Goal: Task Accomplishment & Management: Use online tool/utility

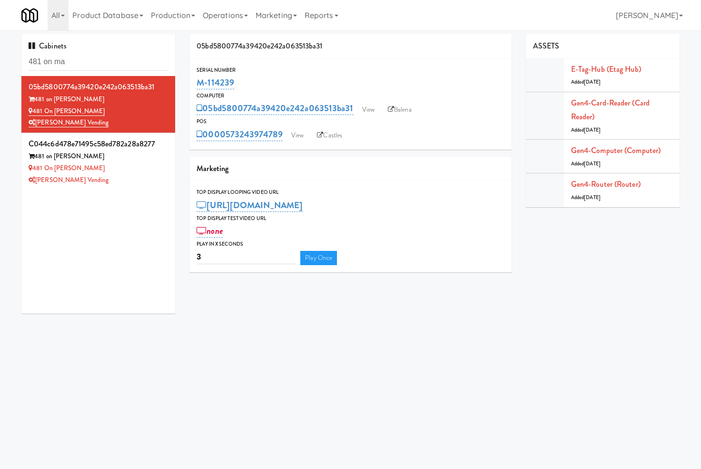
click at [108, 61] on input "481 on ma" at bounding box center [98, 62] width 139 height 18
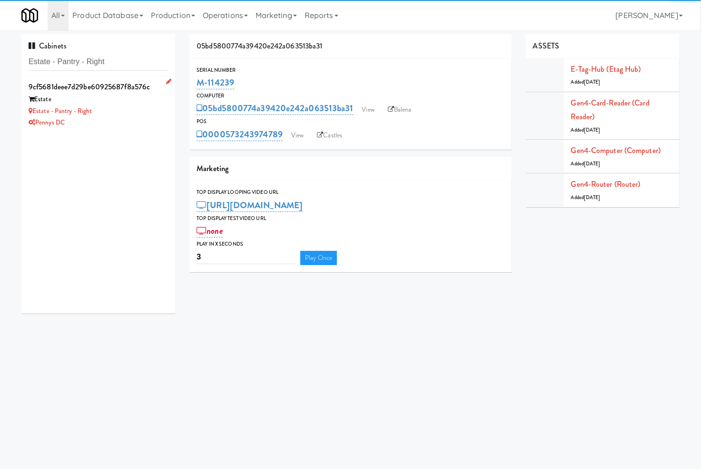
type input "Estate - Pantry - Right"
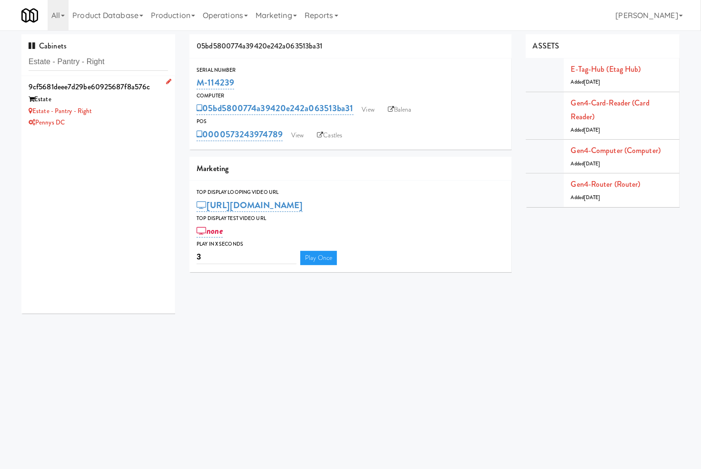
click at [149, 112] on div "Estate - Pantry - Right" at bounding box center [98, 112] width 139 height 12
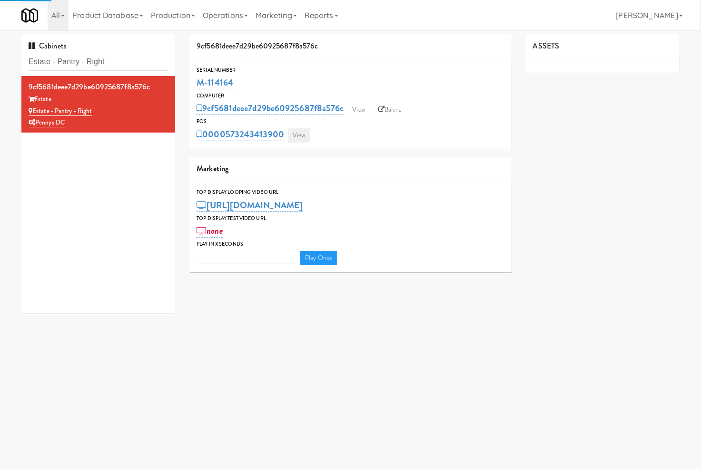
type input "3"
click at [295, 135] on link "View" at bounding box center [299, 135] width 22 height 14
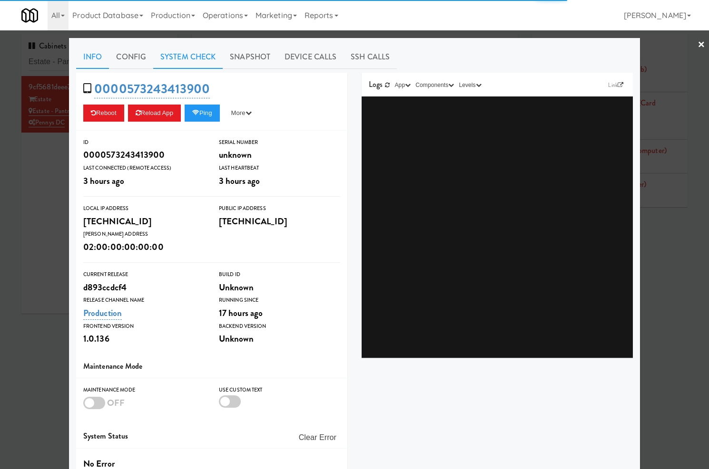
click at [198, 67] on link "System Check" at bounding box center [187, 57] width 69 height 24
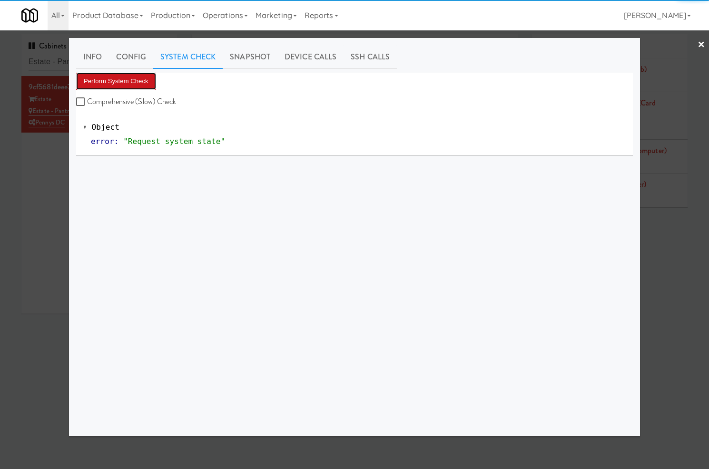
click at [134, 82] on button "Perform System Check" at bounding box center [116, 81] width 80 height 17
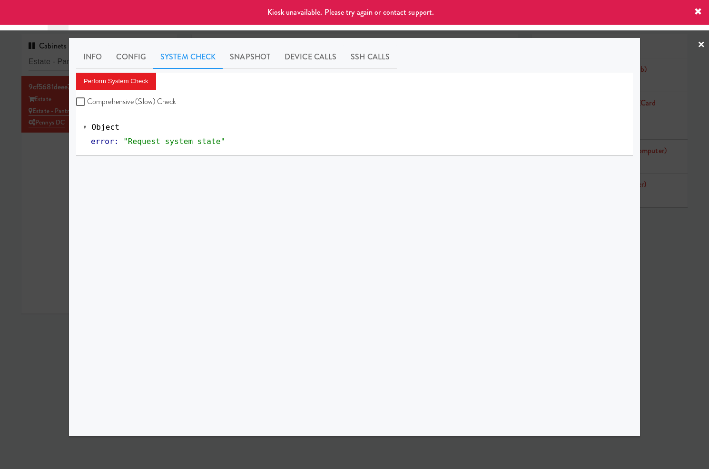
click at [60, 163] on div at bounding box center [354, 234] width 709 height 469
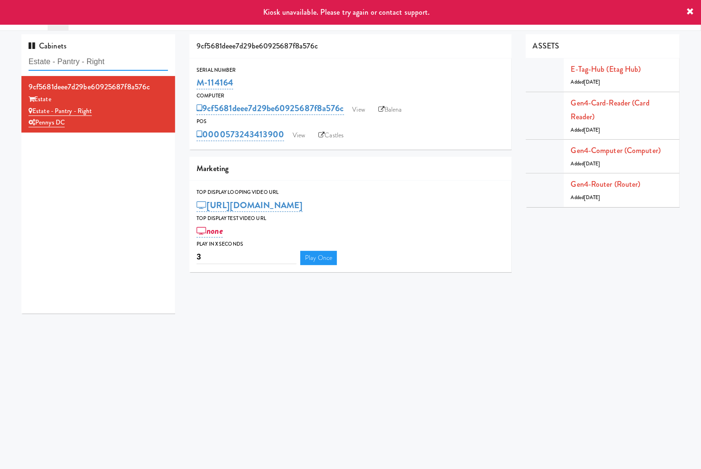
click at [103, 62] on input "Estate - Pantry - Right" at bounding box center [98, 62] width 139 height 18
click at [102, 61] on input "Estate - Pantry - Right" at bounding box center [98, 62] width 139 height 18
click at [101, 61] on input "Estate - Pantry - Right" at bounding box center [98, 62] width 139 height 18
click at [107, 64] on input "Estate - Pantry - Right" at bounding box center [98, 62] width 139 height 18
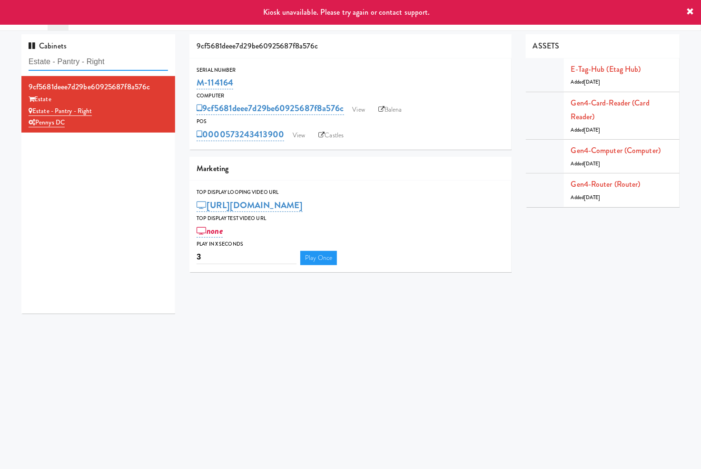
click at [107, 64] on input "Estate - Pantry - Right" at bounding box center [98, 62] width 139 height 18
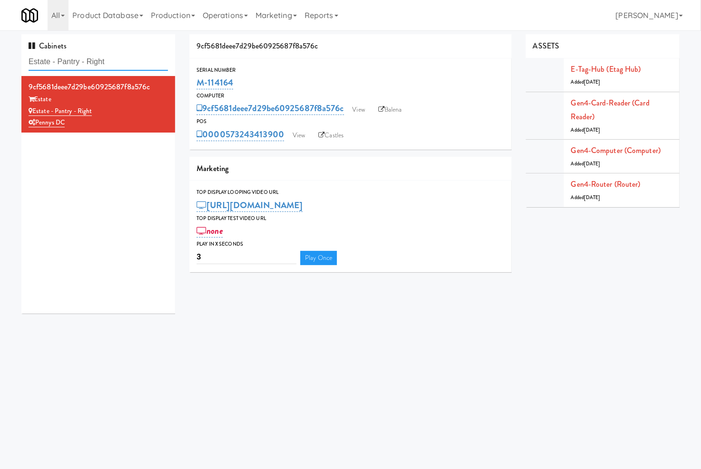
paste input "OHS - Fridge A"
type input "OHS - Fridge A"
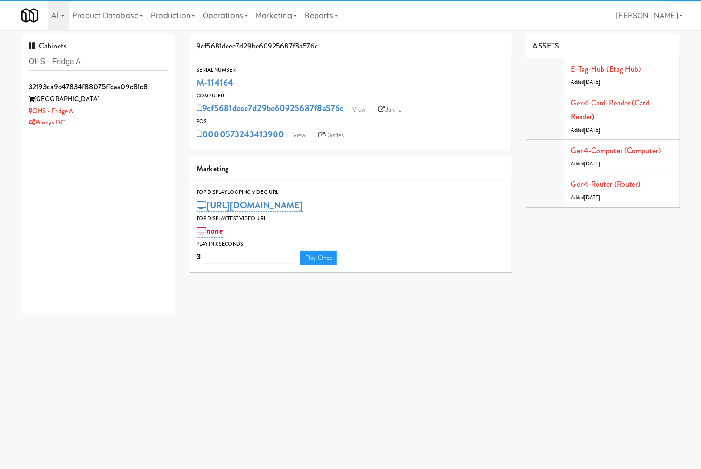
click at [143, 118] on div "Pennys DC" at bounding box center [98, 123] width 139 height 12
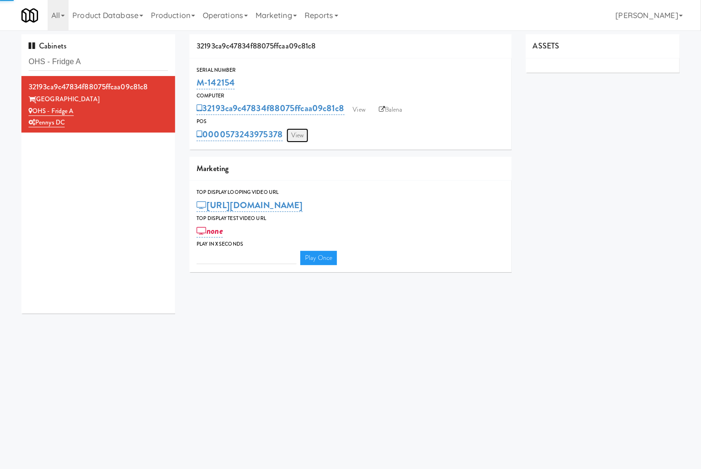
type input "3"
click at [305, 139] on link "View" at bounding box center [297, 135] width 22 height 14
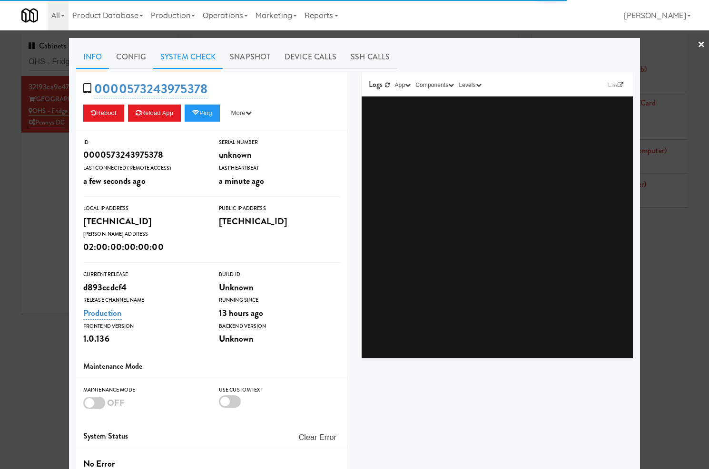
click at [206, 58] on link "System Check" at bounding box center [187, 57] width 69 height 24
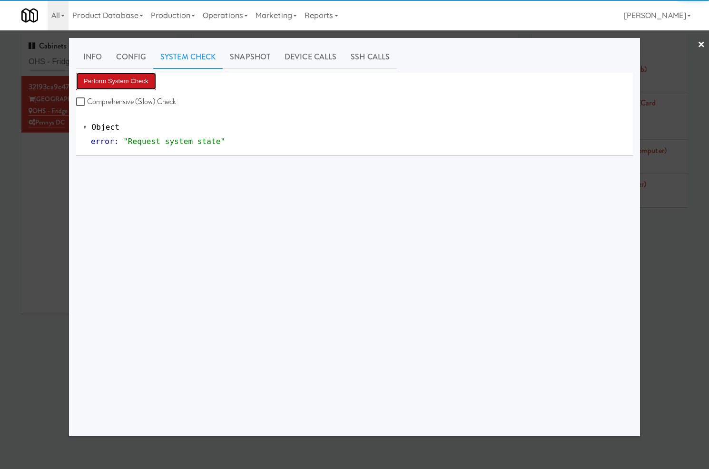
click at [124, 86] on button "Perform System Check" at bounding box center [116, 81] width 80 height 17
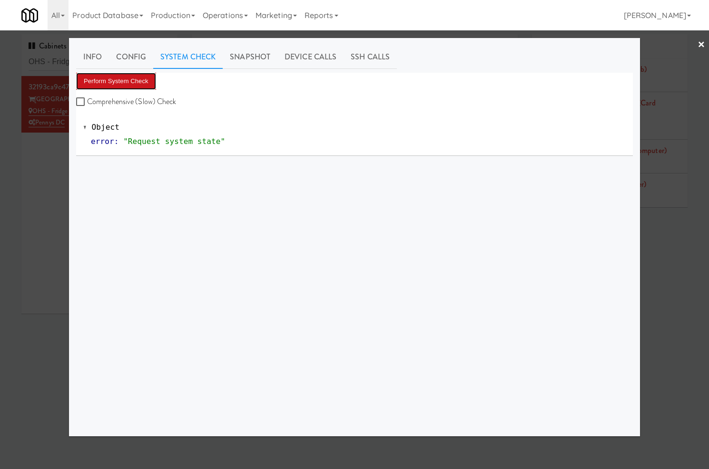
click at [119, 87] on button "Perform System Check" at bounding box center [116, 81] width 80 height 17
drag, startPoint x: 39, startPoint y: 167, endPoint x: 78, endPoint y: 64, distance: 111.0
click at [48, 155] on div at bounding box center [354, 234] width 709 height 469
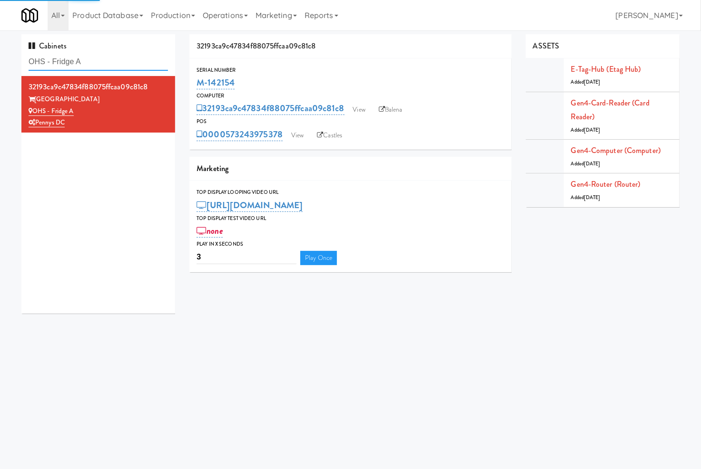
click at [78, 63] on input "OHS - Fridge A" at bounding box center [98, 62] width 139 height 18
click at [77, 63] on input "OHS - Fridge A" at bounding box center [98, 62] width 139 height 18
click at [75, 63] on input "OHS - Fridge A" at bounding box center [98, 62] width 139 height 18
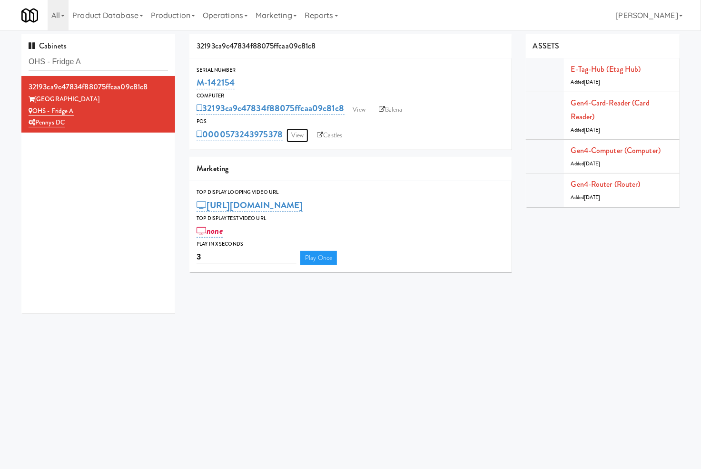
click at [301, 133] on link "View" at bounding box center [297, 135] width 22 height 14
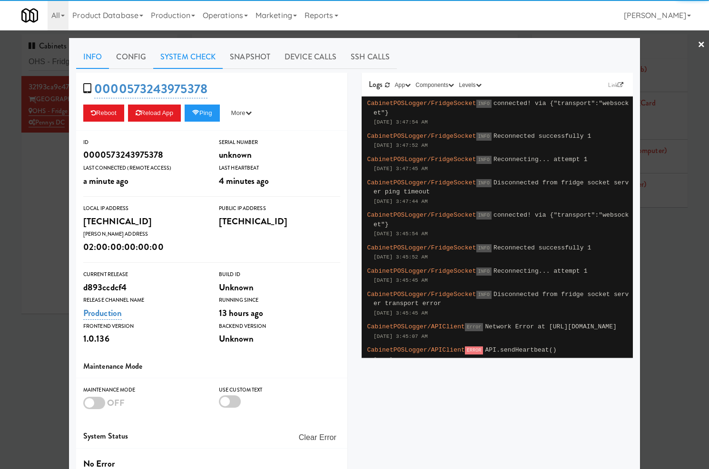
click at [157, 63] on link "System Check" at bounding box center [187, 57] width 69 height 24
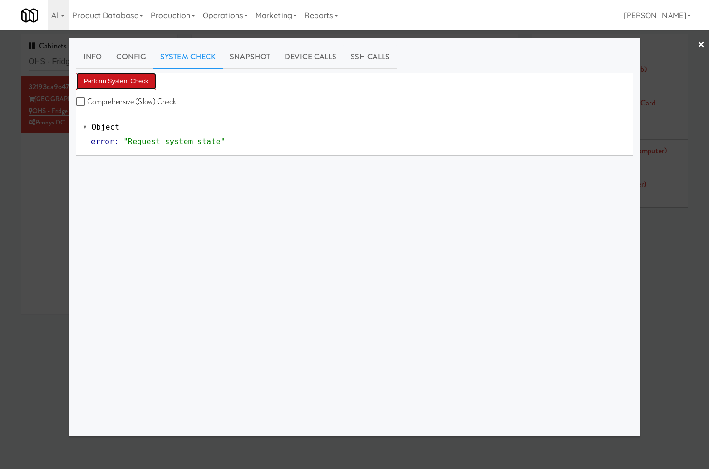
click at [140, 74] on button "Perform System Check" at bounding box center [116, 81] width 80 height 17
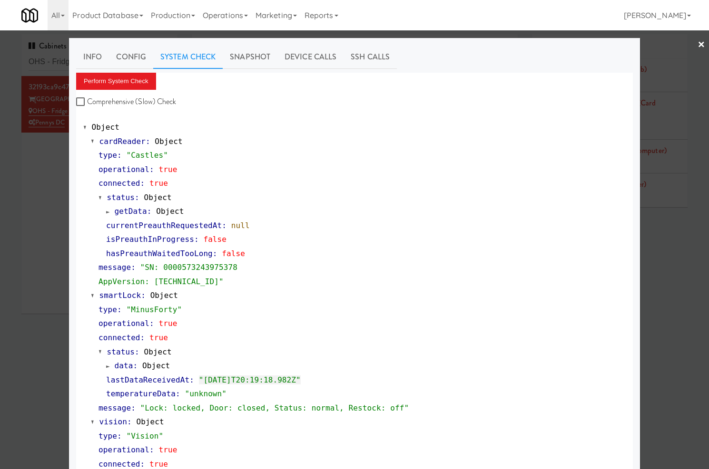
click at [47, 59] on div at bounding box center [354, 234] width 709 height 469
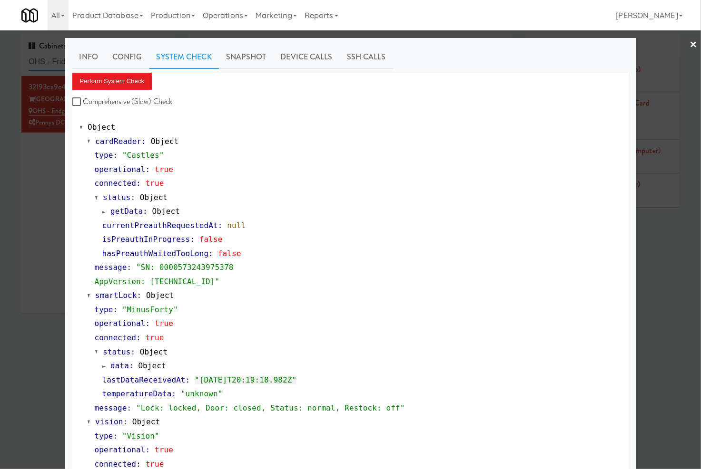
click at [47, 59] on input "OHS - Fridge A" at bounding box center [98, 62] width 139 height 18
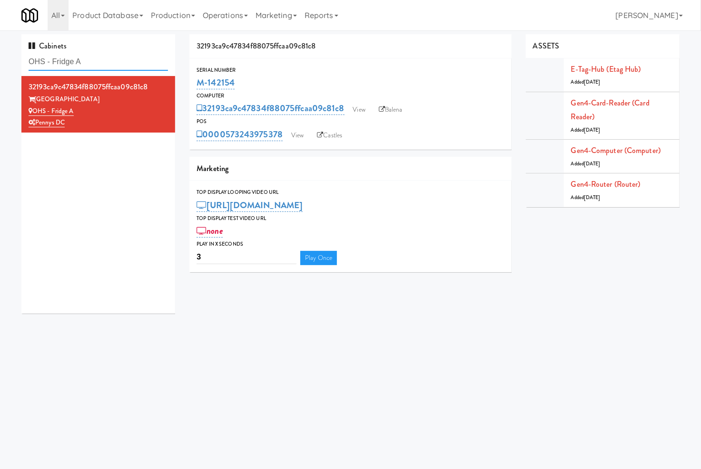
click at [47, 59] on input "OHS - Fridge A" at bounding box center [98, 62] width 139 height 18
paste input "Hale - Pantry - Left -"
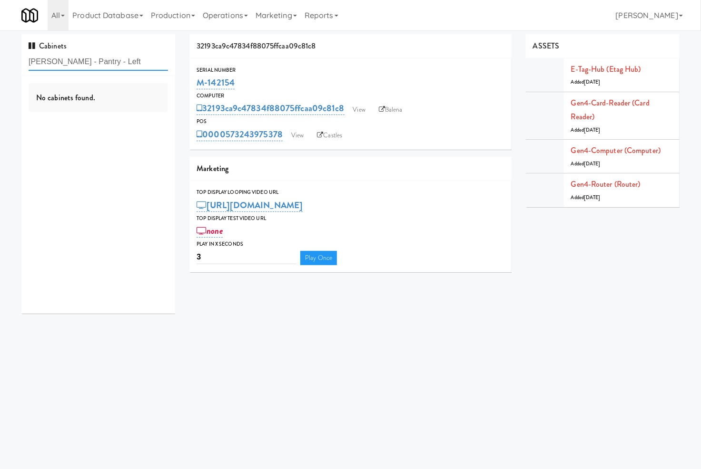
type input "Hale - Pantry - Left"
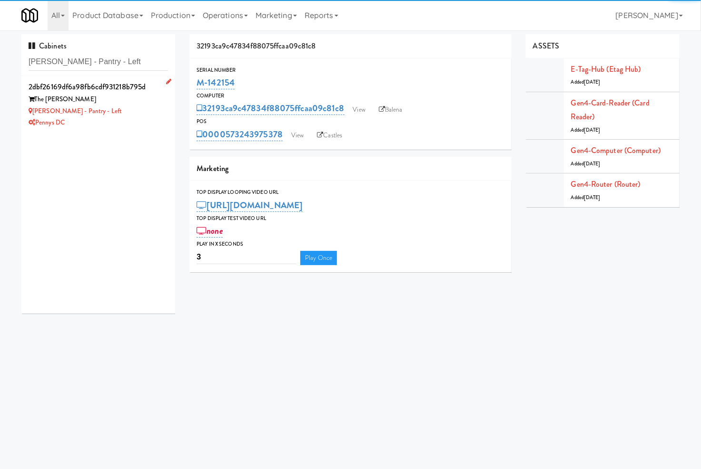
click at [137, 97] on div "The Hale" at bounding box center [98, 100] width 139 height 12
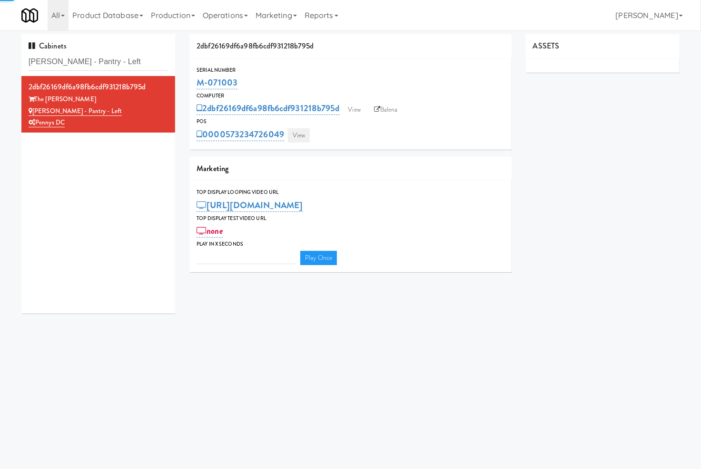
type input "3"
click at [291, 131] on link "View" at bounding box center [299, 135] width 22 height 14
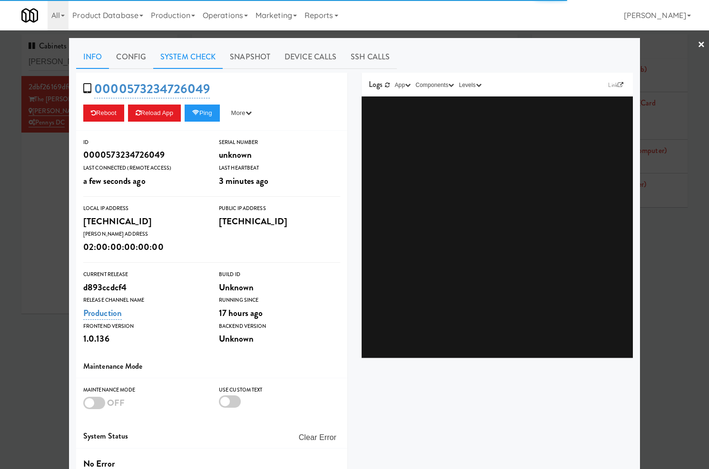
click at [184, 53] on link "System Check" at bounding box center [187, 57] width 69 height 24
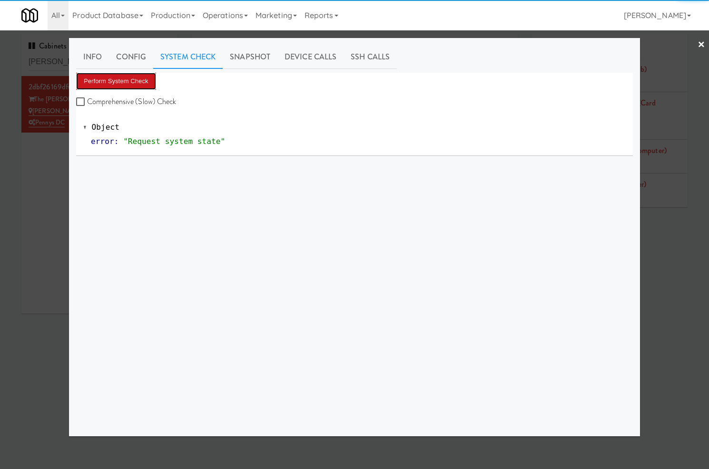
click at [131, 78] on button "Perform System Check" at bounding box center [116, 81] width 80 height 17
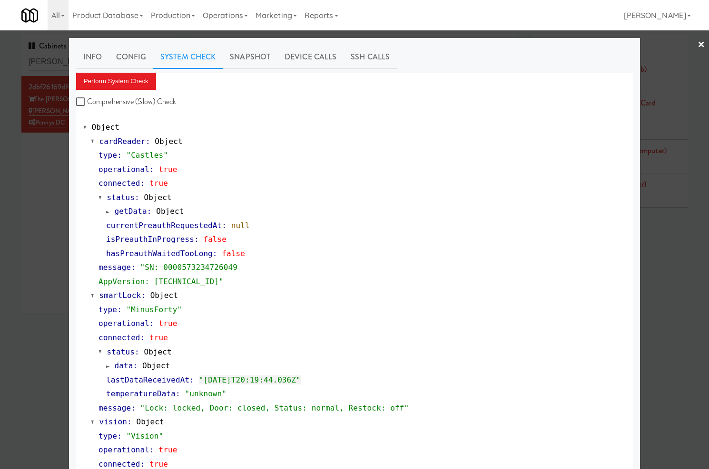
click at [39, 221] on div at bounding box center [354, 234] width 709 height 469
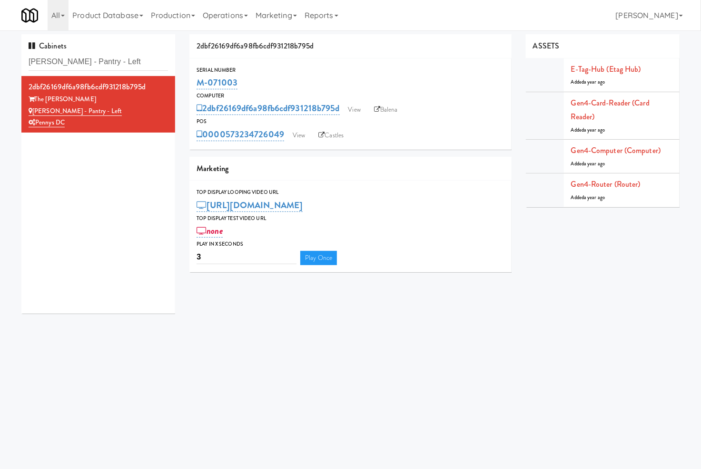
click at [135, 49] on div "Cabinets Hale - Pantry - Left" at bounding box center [98, 55] width 154 height 42
click at [135, 56] on input "Hale - Pantry - Left" at bounding box center [98, 62] width 139 height 18
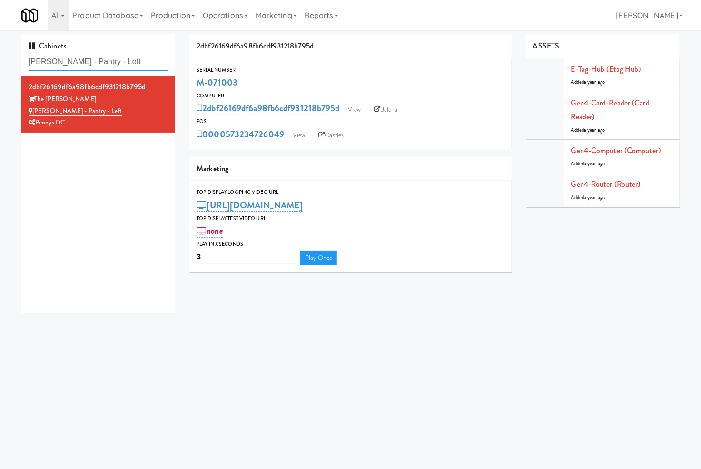
paste input "70 Cap - Pantry"
type input "70 Cap - Pantry"
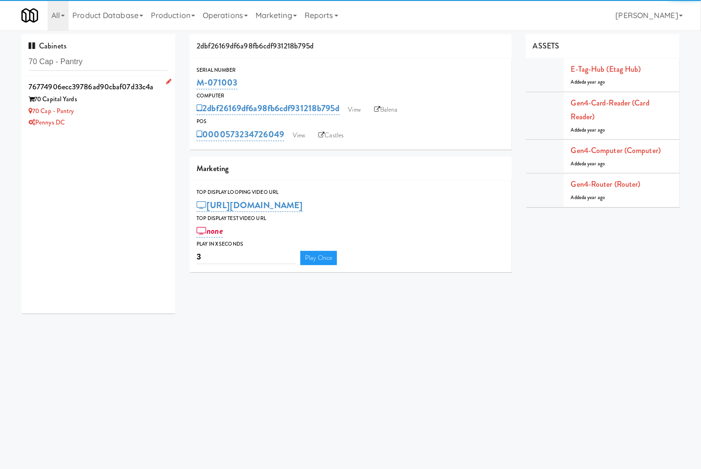
click at [132, 125] on div "Pennys DC" at bounding box center [98, 123] width 139 height 12
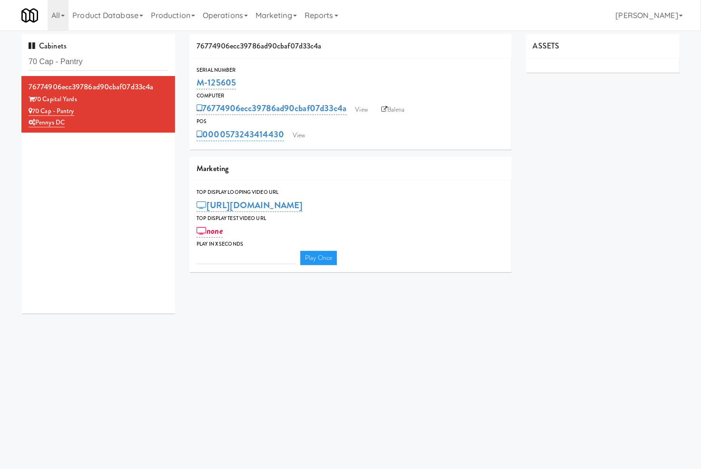
type input "3"
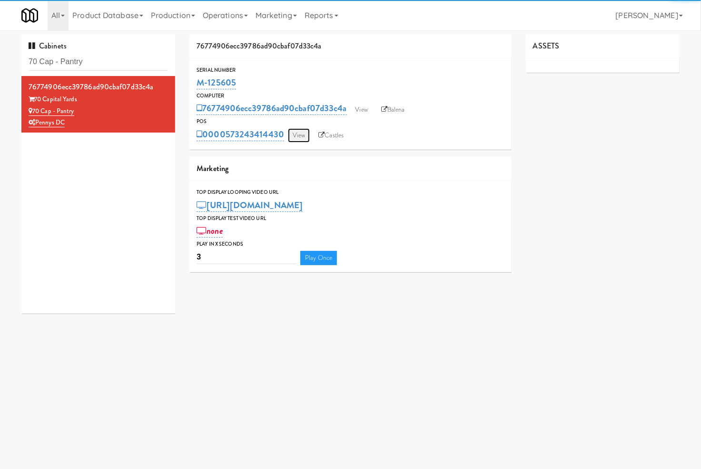
click at [296, 136] on link "View" at bounding box center [299, 135] width 22 height 14
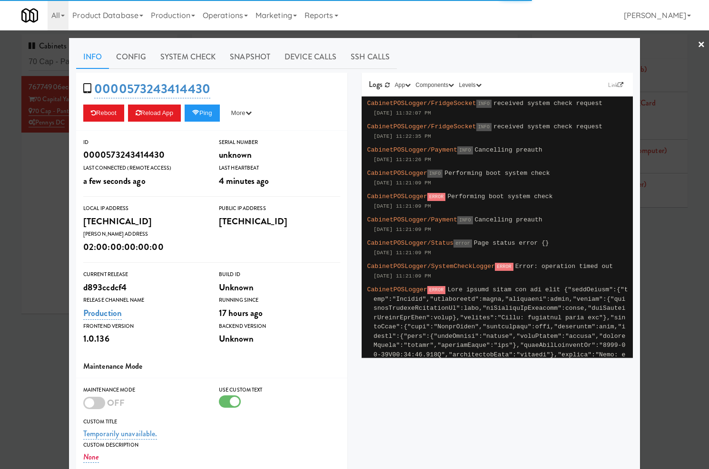
click at [165, 67] on link "System Check" at bounding box center [187, 57] width 69 height 24
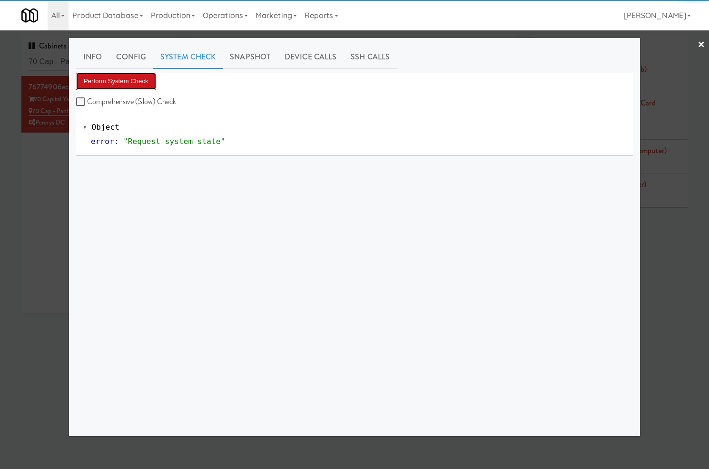
click at [139, 83] on button "Perform System Check" at bounding box center [116, 81] width 80 height 17
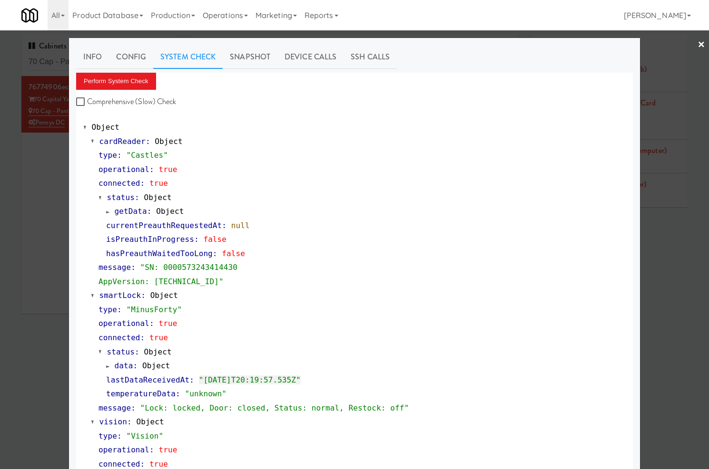
click at [41, 192] on div at bounding box center [354, 234] width 709 height 469
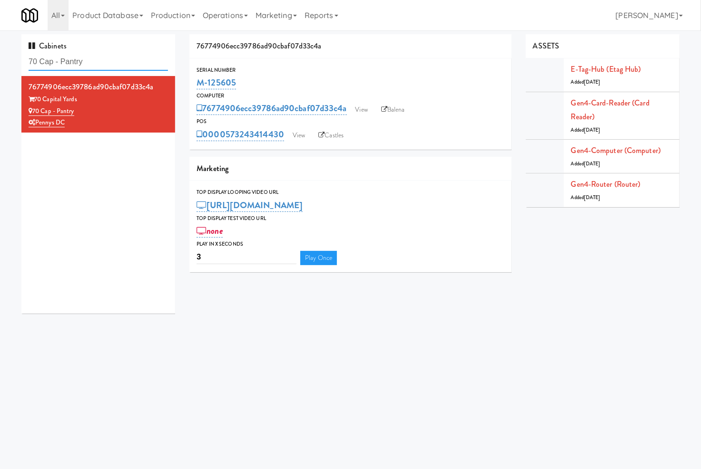
click at [108, 55] on input "70 Cap - Pantry" at bounding box center [98, 62] width 139 height 18
paste input "Estate - Pantry - Right"
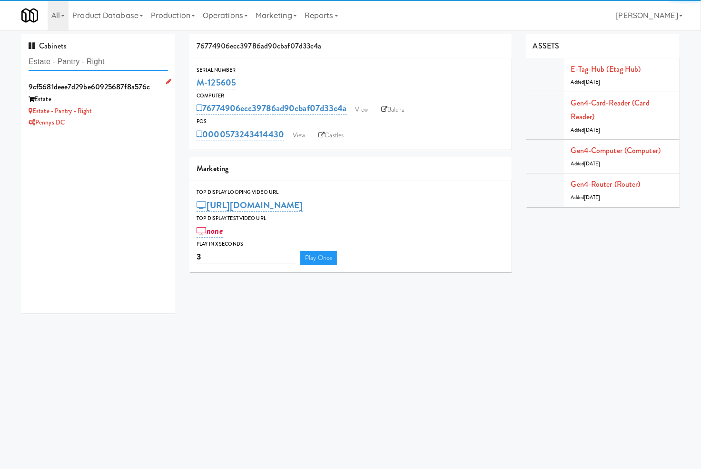
type input "Estate - Pantry - Right"
click at [144, 122] on div "Pennys DC" at bounding box center [98, 123] width 139 height 12
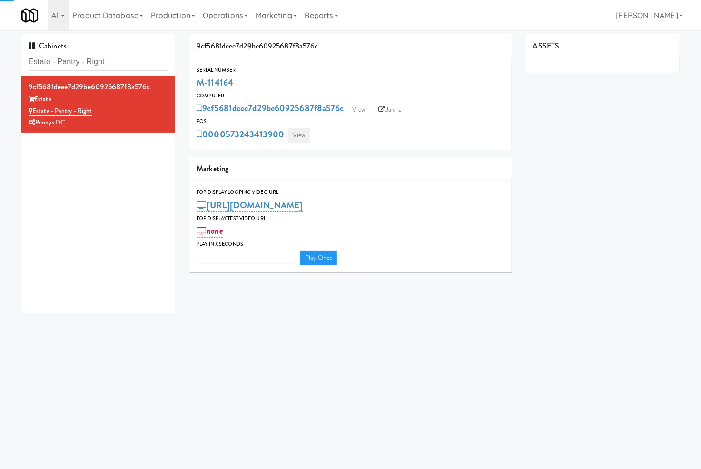
type input "3"
click at [291, 137] on link "View" at bounding box center [299, 135] width 22 height 14
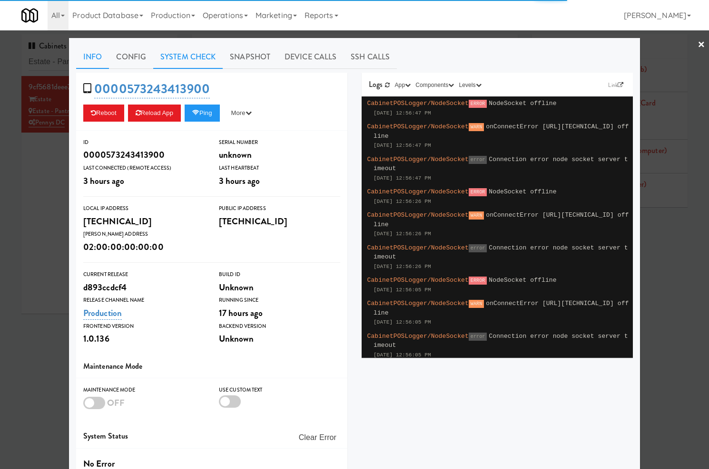
click at [198, 59] on link "System Check" at bounding box center [187, 57] width 69 height 24
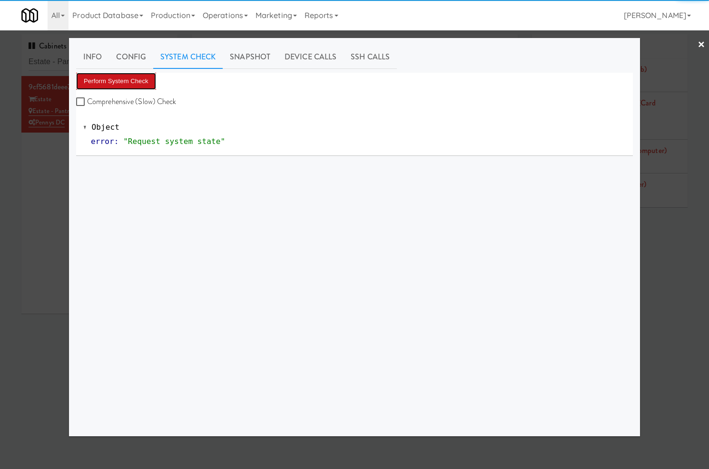
click at [138, 83] on button "Perform System Check" at bounding box center [116, 81] width 80 height 17
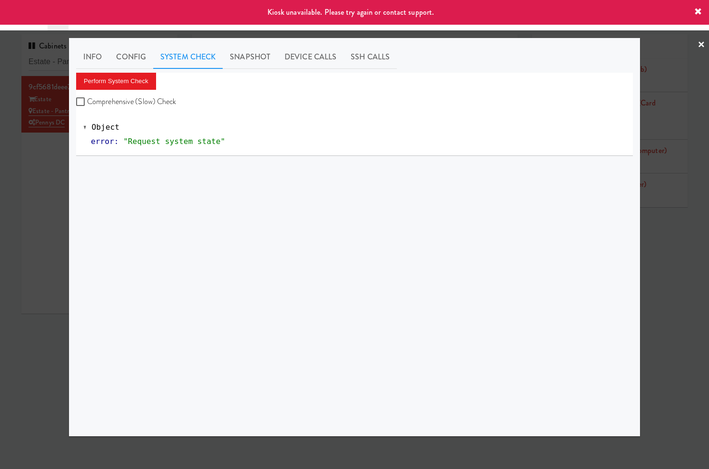
click at [49, 224] on div at bounding box center [354, 234] width 709 height 469
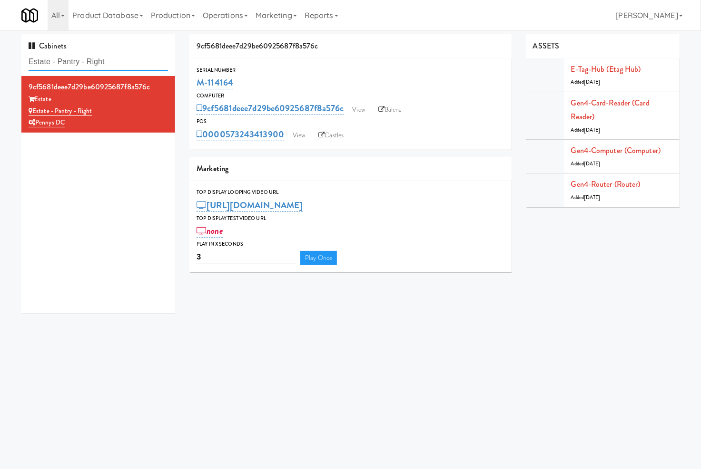
click at [130, 54] on input "Estate - Pantry - Right" at bounding box center [98, 62] width 139 height 18
paste input "640 N Wells - Left - Fridg"
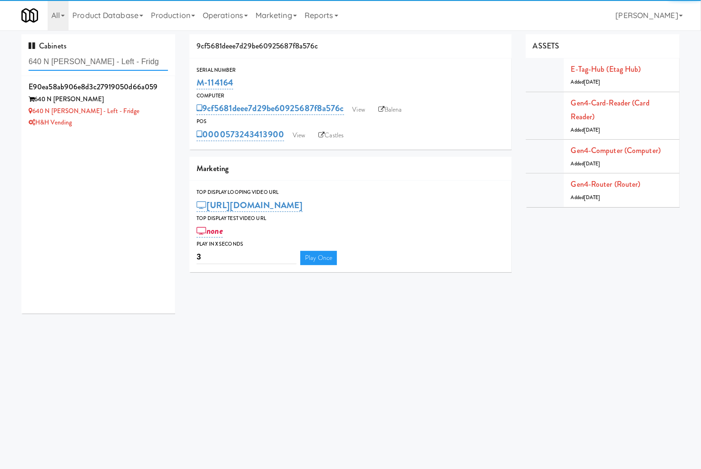
type input "640 N Wells - Left - Fridg"
click at [148, 111] on div "640 N Wells - Left - Fridge" at bounding box center [98, 112] width 139 height 12
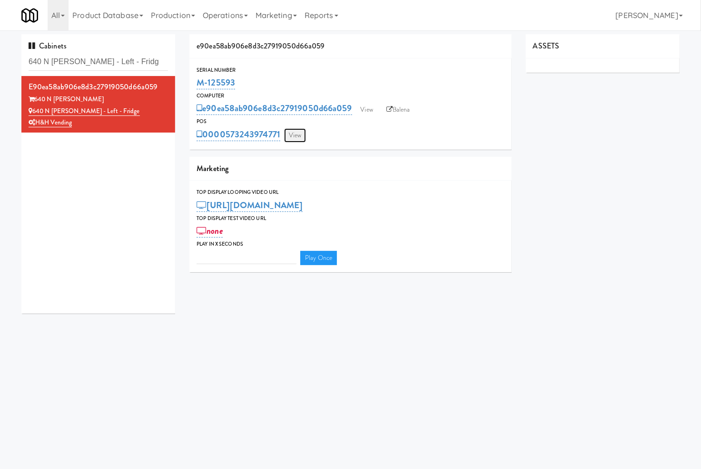
type input "3"
click at [296, 139] on link "View" at bounding box center [295, 135] width 22 height 14
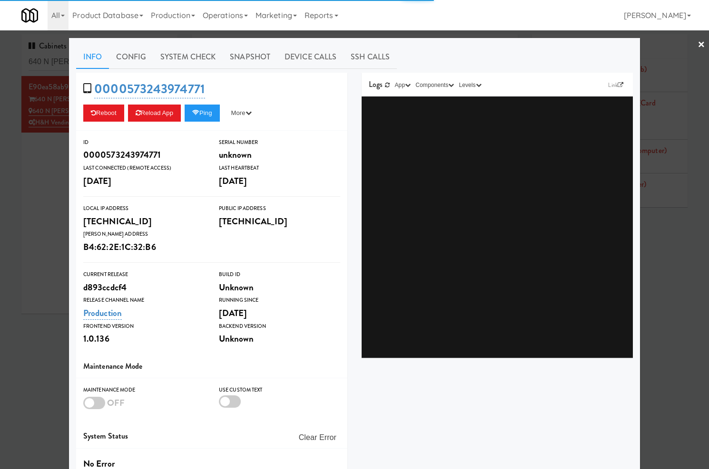
click at [223, 59] on link "Snapshot" at bounding box center [250, 57] width 55 height 24
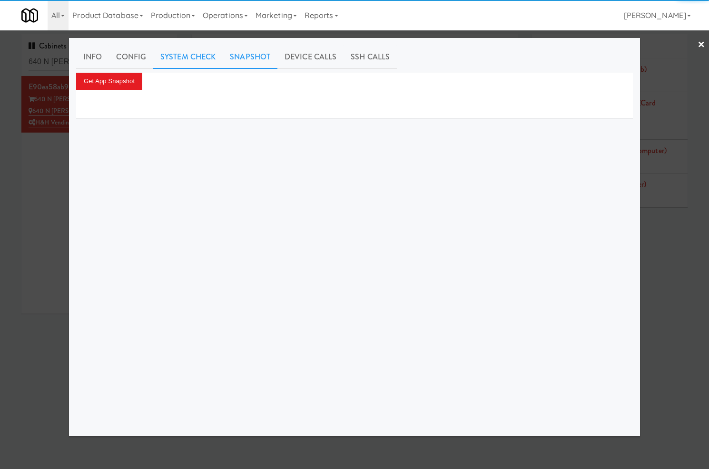
click at [209, 58] on link "System Check" at bounding box center [187, 57] width 69 height 24
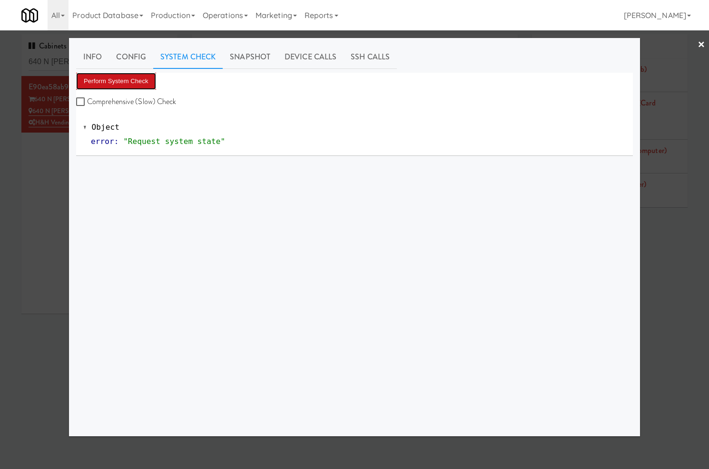
click at [131, 73] on button "Perform System Check" at bounding box center [116, 81] width 80 height 17
click at [62, 65] on div at bounding box center [354, 234] width 709 height 469
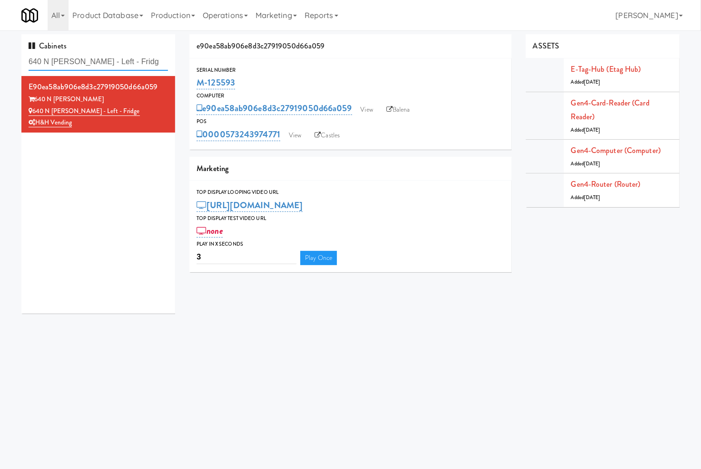
click at [62, 65] on input "640 N Wells - Left - Fridg" at bounding box center [98, 62] width 139 height 18
click at [63, 65] on input "640 N Wells - Left - Fridg" at bounding box center [98, 62] width 139 height 18
paste input "Commerce Building Combo"
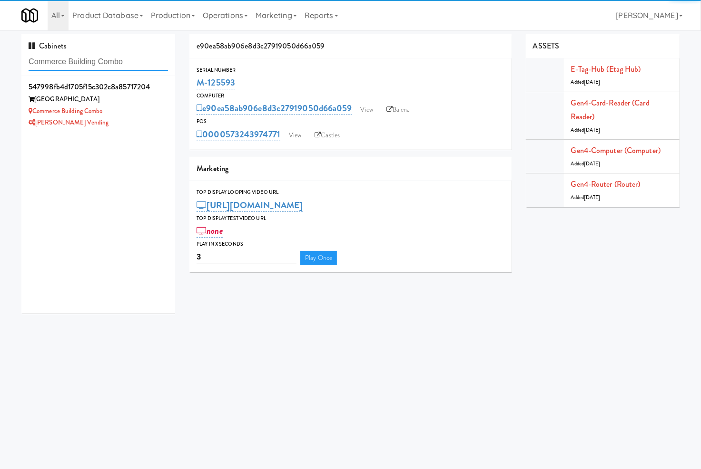
type input "Commerce Building Combo"
click at [151, 118] on div "[PERSON_NAME] Vending" at bounding box center [98, 123] width 139 height 12
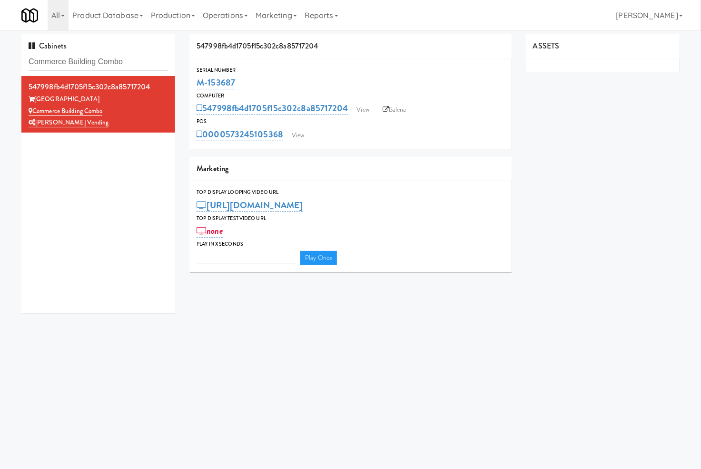
type input "3"
click at [303, 136] on link "View" at bounding box center [298, 135] width 22 height 14
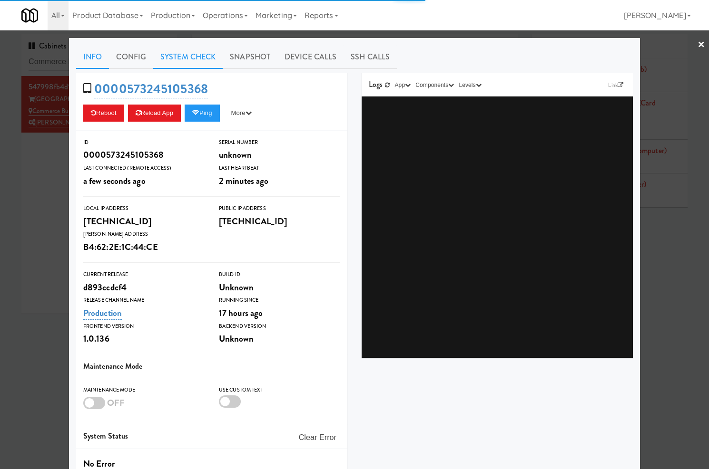
click at [178, 52] on link "System Check" at bounding box center [187, 57] width 69 height 24
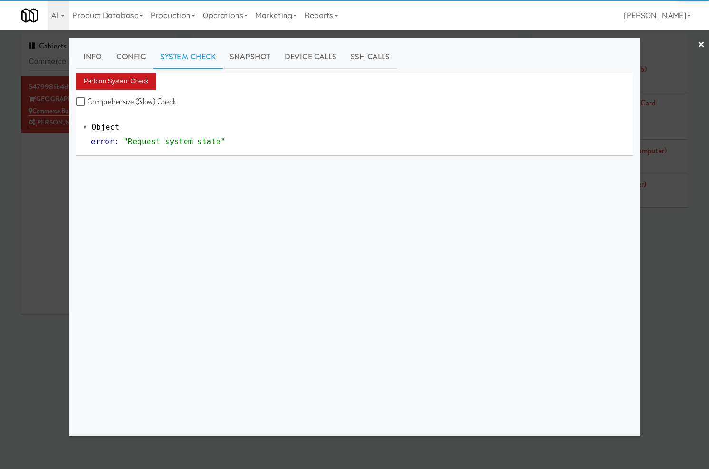
click at [123, 72] on div "Info Config System Check Snapshot Device Calls SSH Calls Perform System Check C…" at bounding box center [354, 237] width 557 height 384
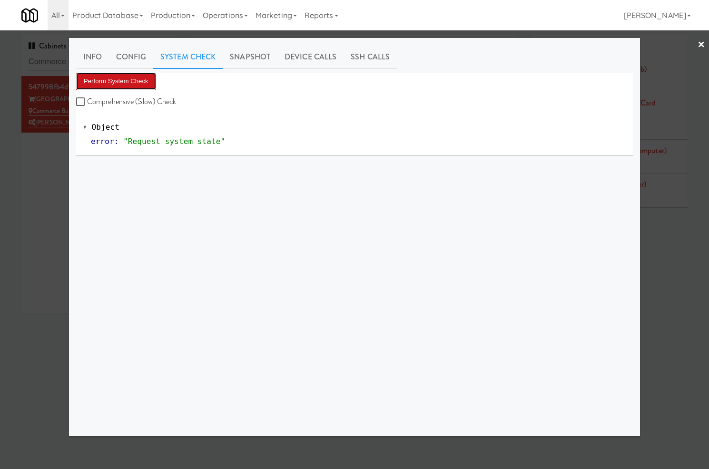
click at [127, 78] on button "Perform System Check" at bounding box center [116, 81] width 80 height 17
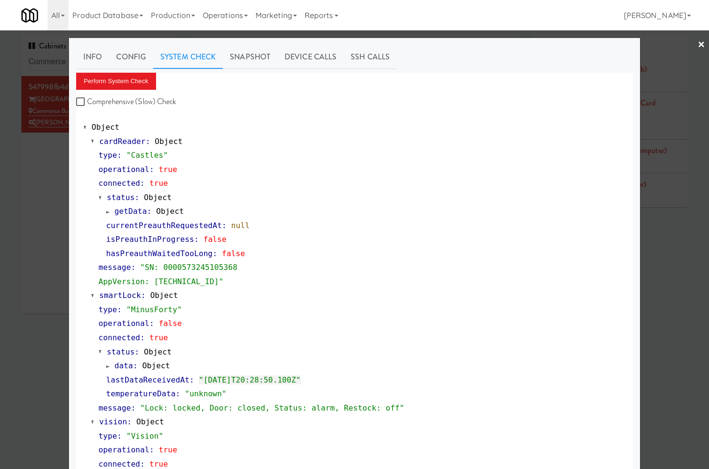
click at [44, 66] on div at bounding box center [354, 234] width 709 height 469
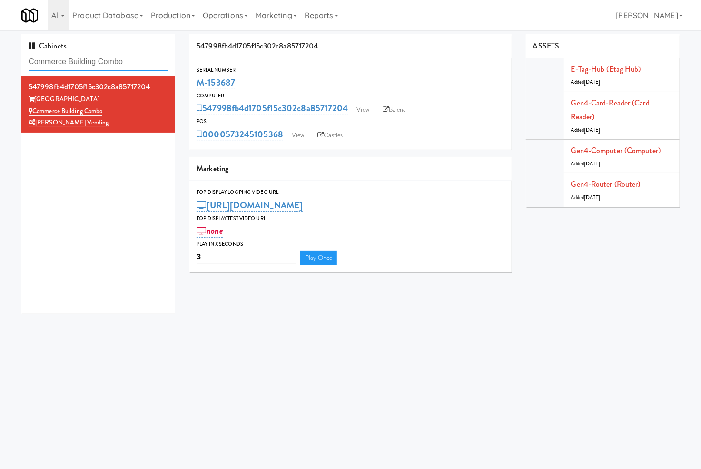
click at [44, 66] on input "Commerce Building Combo" at bounding box center [98, 62] width 139 height 18
paste input "Ampersand Calgary Fridge"
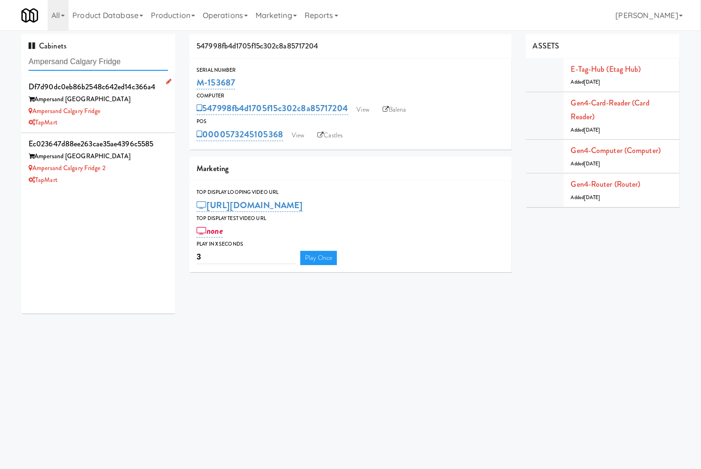
type input "Ampersand Calgary Fridge"
click at [128, 120] on div "TapMart" at bounding box center [98, 123] width 139 height 12
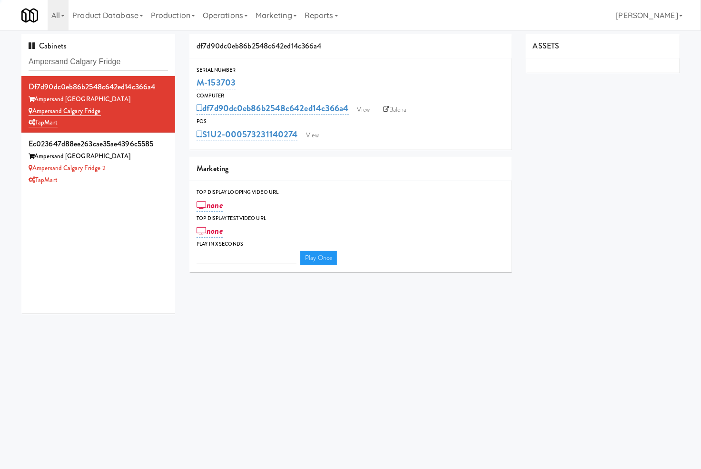
type input "3"
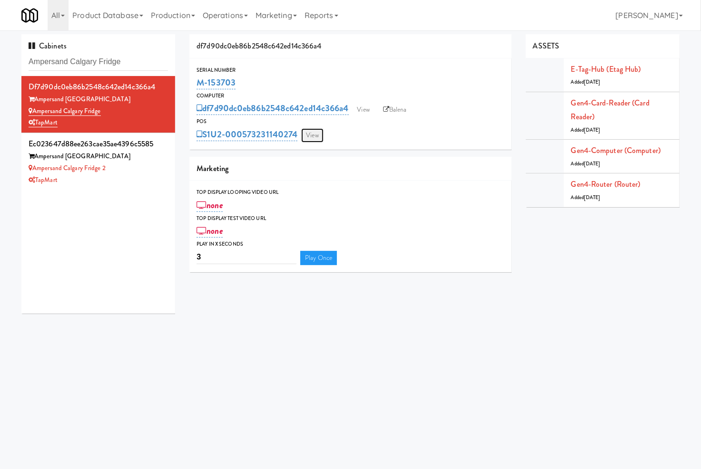
click at [308, 133] on link "View" at bounding box center [312, 135] width 22 height 14
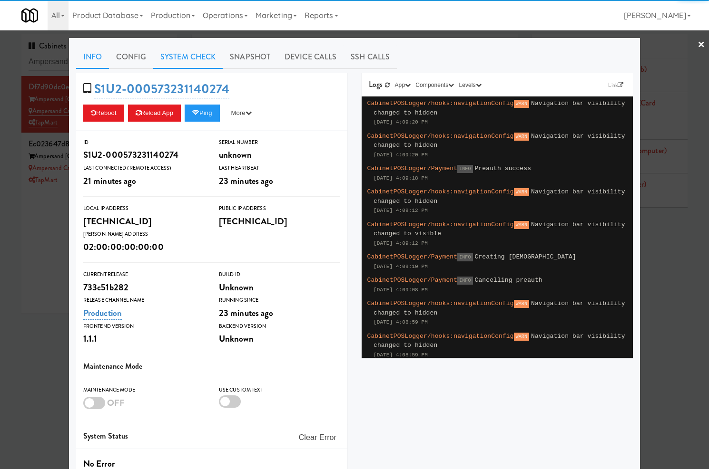
click at [182, 65] on link "System Check" at bounding box center [187, 57] width 69 height 24
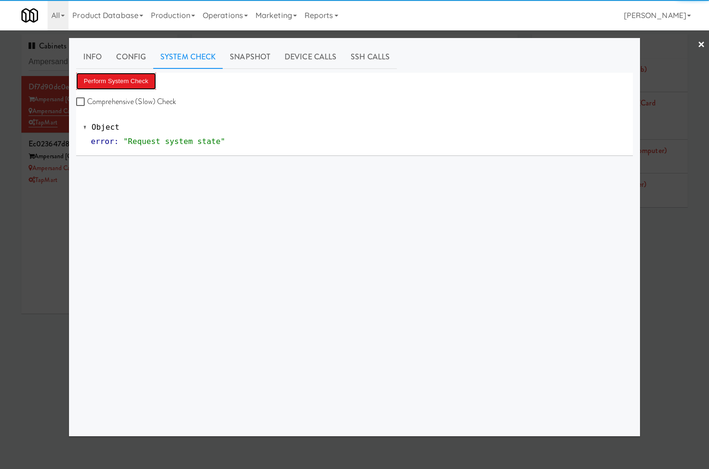
click at [143, 82] on button "Perform System Check" at bounding box center [116, 81] width 80 height 17
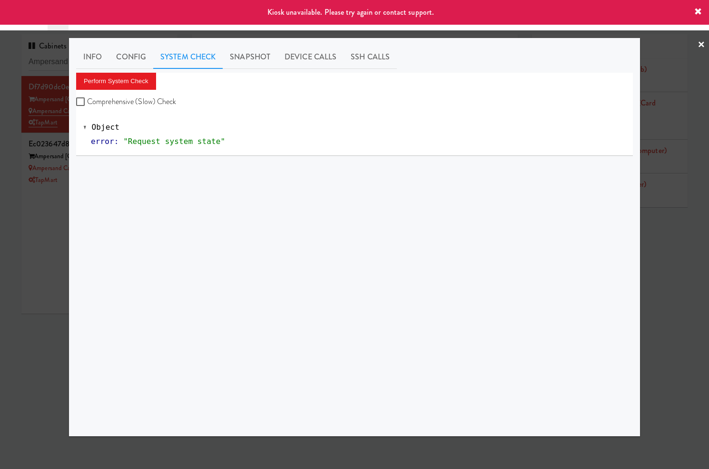
drag, startPoint x: 37, startPoint y: 207, endPoint x: 54, endPoint y: 206, distance: 17.1
click at [43, 207] on div at bounding box center [354, 234] width 709 height 469
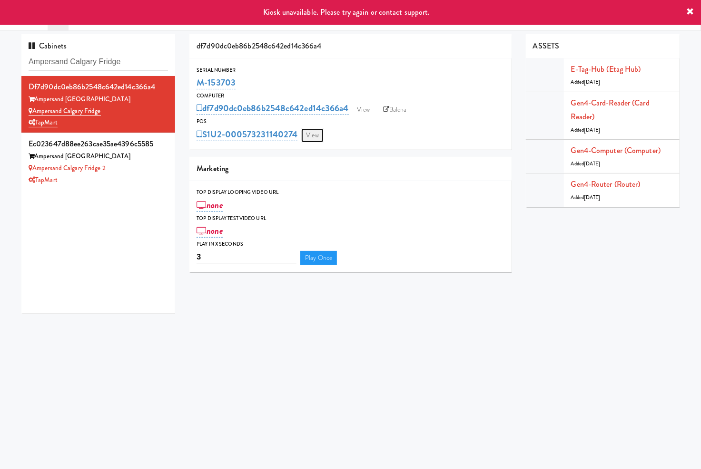
click at [314, 134] on link "View" at bounding box center [312, 135] width 22 height 14
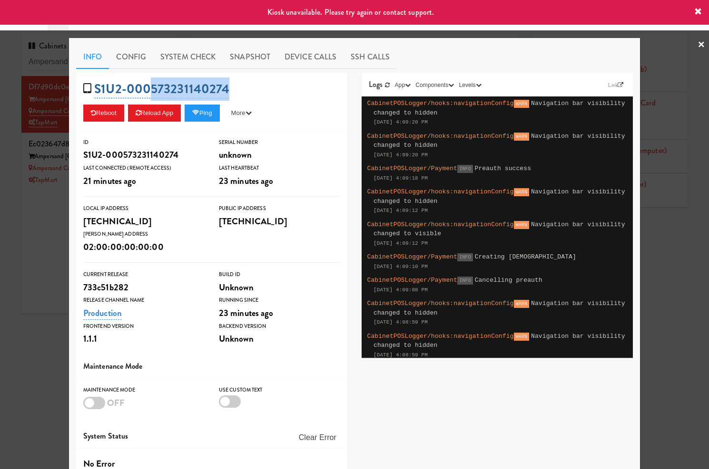
drag, startPoint x: 245, startPoint y: 89, endPoint x: 147, endPoint y: 83, distance: 98.2
click at [147, 83] on div "S1U2-000573231140274 Reboot Reload App Ping More Ping Server Restart Server For…" at bounding box center [211, 102] width 271 height 58
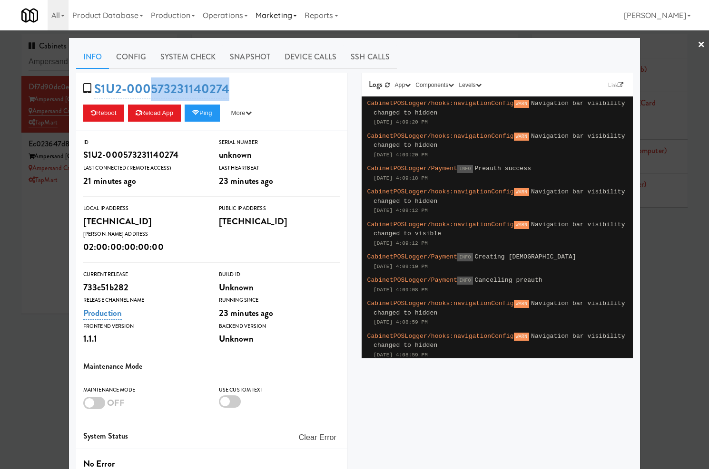
copy link "573231140274"
drag, startPoint x: 29, startPoint y: 213, endPoint x: 326, endPoint y: 150, distance: 303.9
click at [40, 211] on div at bounding box center [354, 234] width 709 height 469
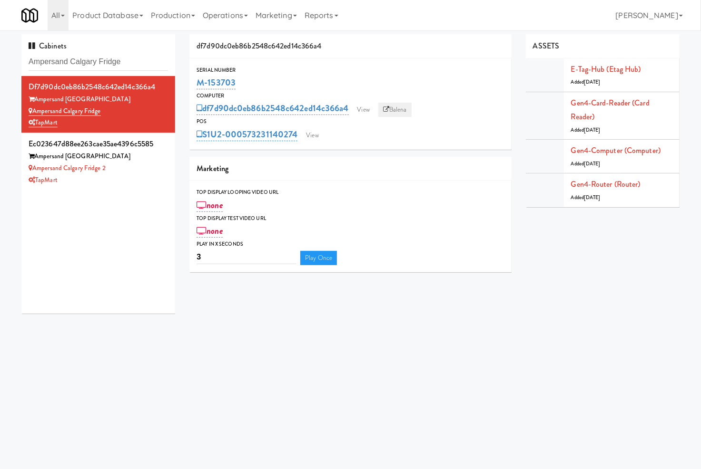
click at [391, 110] on link "Balena" at bounding box center [394, 110] width 33 height 14
click at [140, 65] on input "Ampersand Calgary Fridge" at bounding box center [98, 62] width 139 height 18
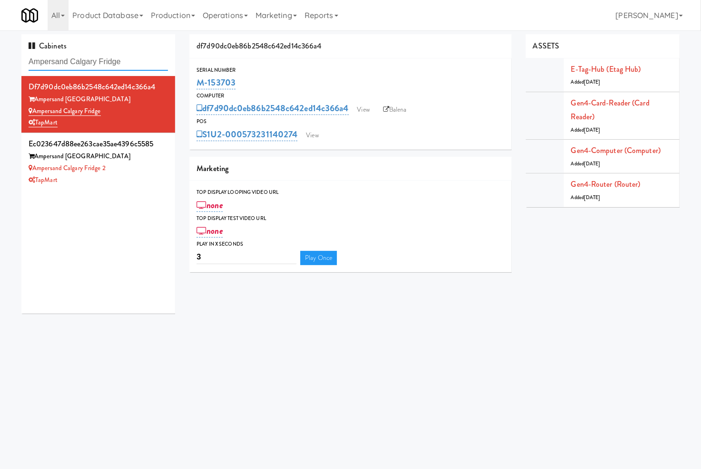
paste input "VOC - Cooler"
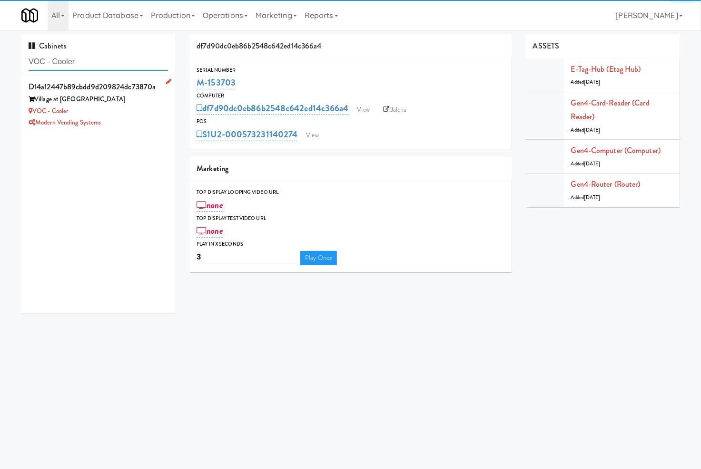
type input "VOC - Cooler"
click at [136, 117] on div "Modern Vending Systems" at bounding box center [98, 123] width 139 height 12
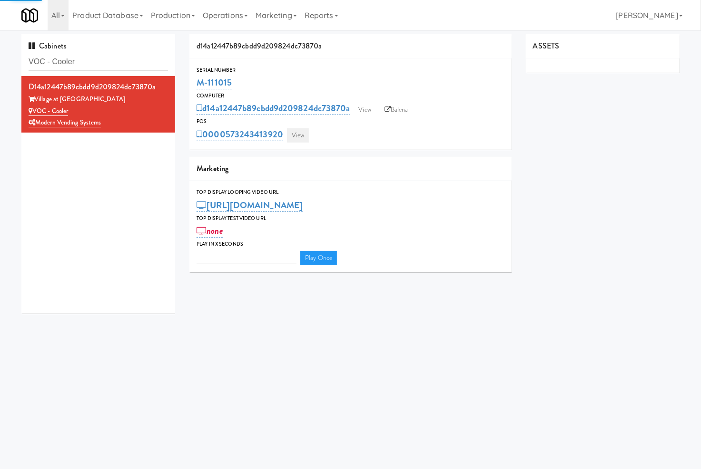
type input "3"
click at [297, 140] on link "View" at bounding box center [298, 135] width 22 height 14
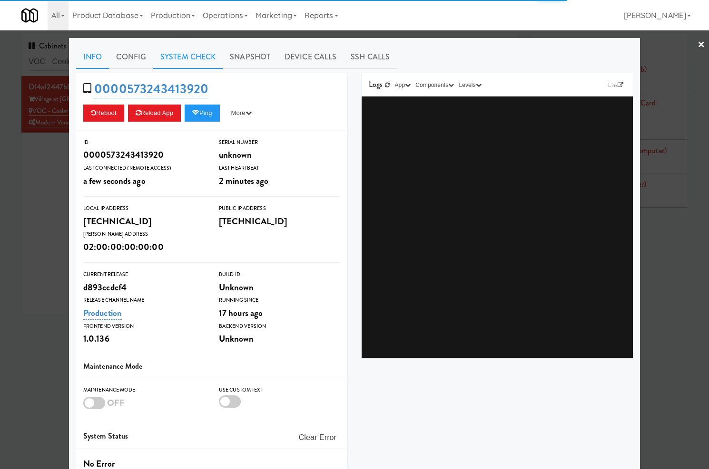
click at [199, 56] on link "System Check" at bounding box center [187, 57] width 69 height 24
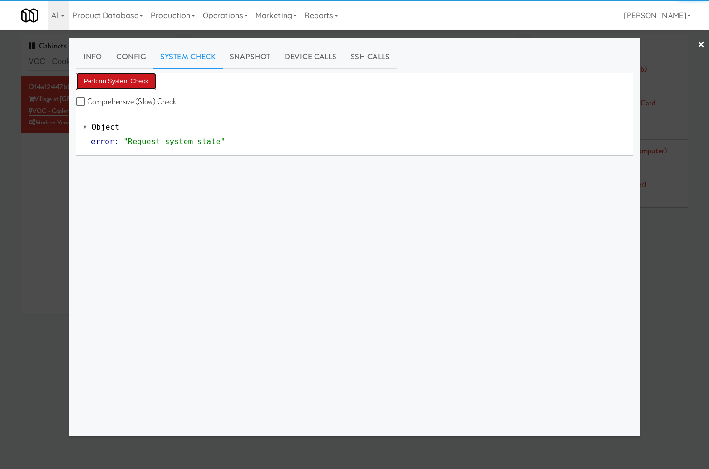
click at [139, 79] on button "Perform System Check" at bounding box center [116, 81] width 80 height 17
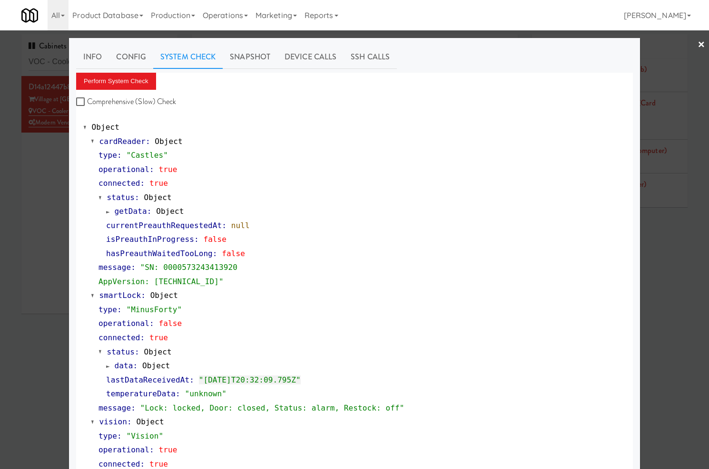
click at [46, 62] on div at bounding box center [354, 234] width 709 height 469
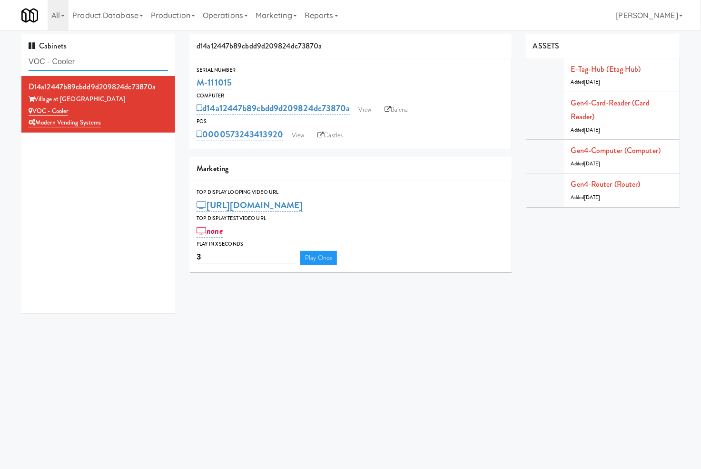
click at [46, 62] on input "VOC - Cooler" at bounding box center [98, 62] width 139 height 18
paste input "Origin - Cooler - Left"
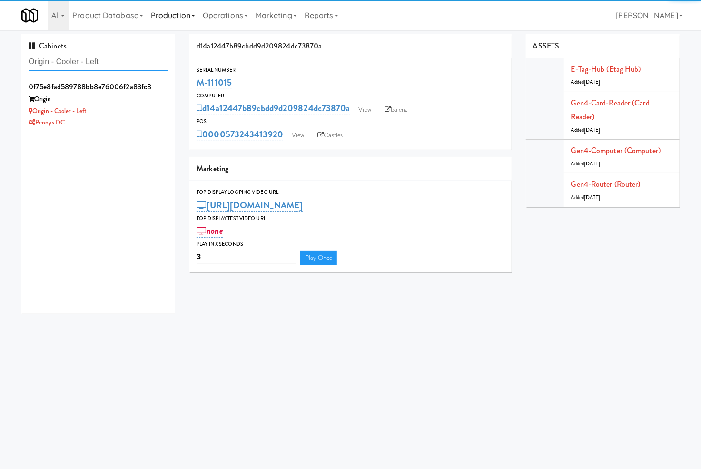
type input "Origin - Cooler - Left"
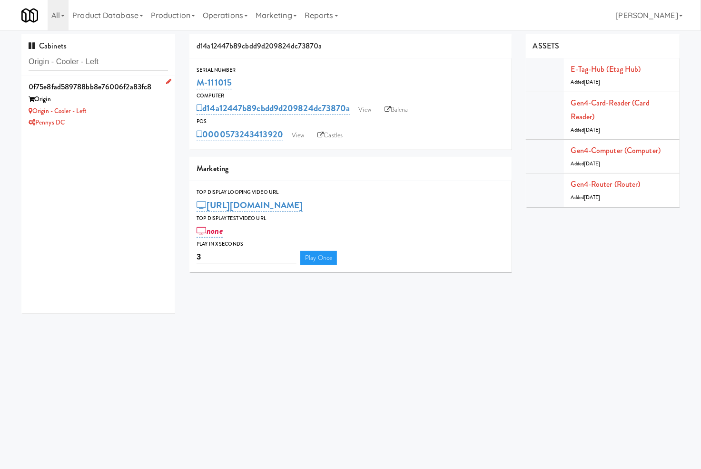
drag, startPoint x: 128, startPoint y: 114, endPoint x: 222, endPoint y: 124, distance: 94.2
click at [129, 114] on div "Origin - Cooler - Left" at bounding box center [98, 112] width 139 height 12
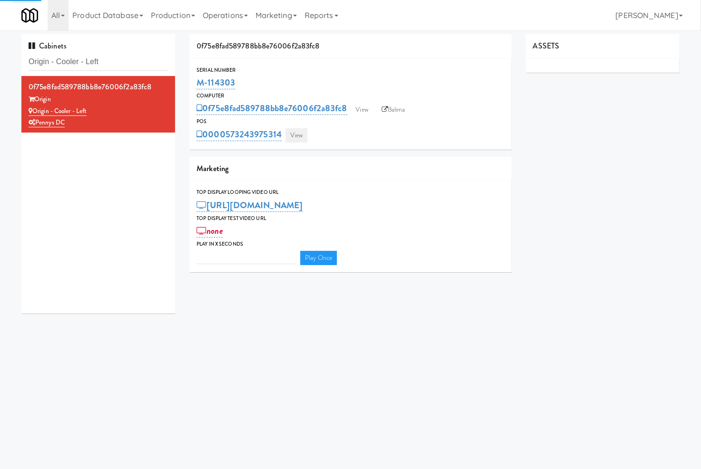
type input "3"
click at [298, 138] on link "View" at bounding box center [296, 135] width 22 height 14
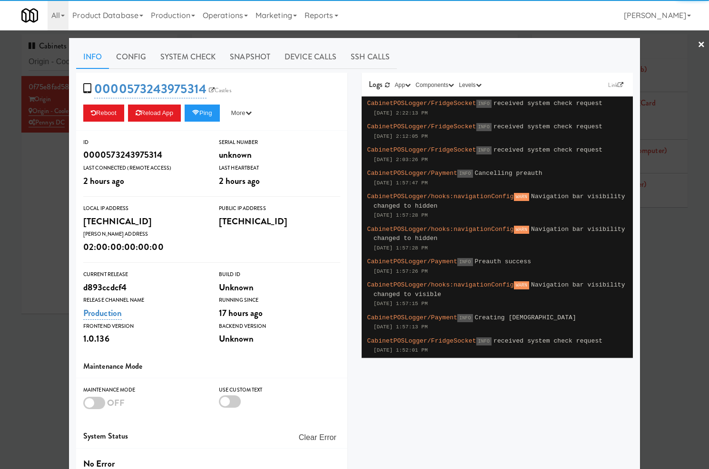
drag, startPoint x: 13, startPoint y: 176, endPoint x: 280, endPoint y: 174, distance: 266.4
click at [19, 176] on div at bounding box center [354, 234] width 709 height 469
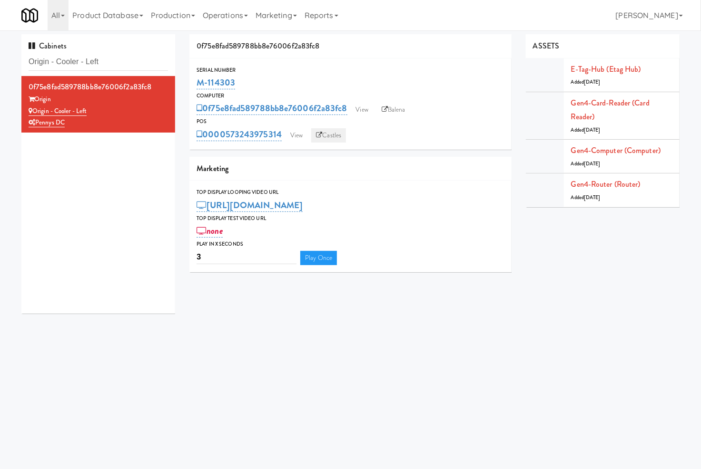
click at [328, 135] on link "Castles" at bounding box center [328, 135] width 35 height 14
click at [304, 135] on link "View" at bounding box center [296, 135] width 22 height 14
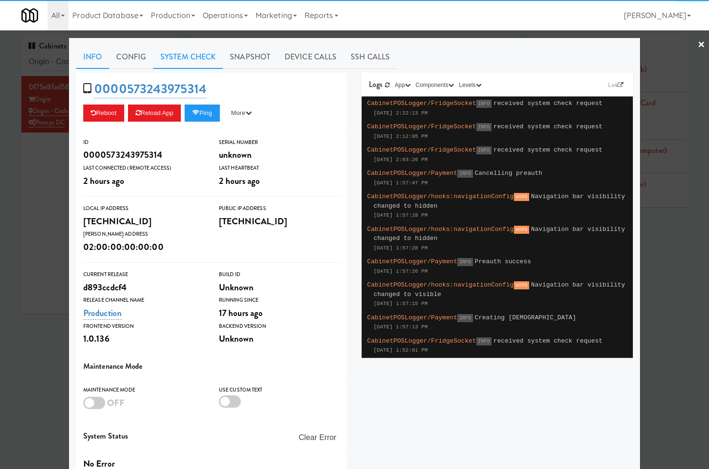
click at [176, 64] on link "System Check" at bounding box center [187, 57] width 69 height 24
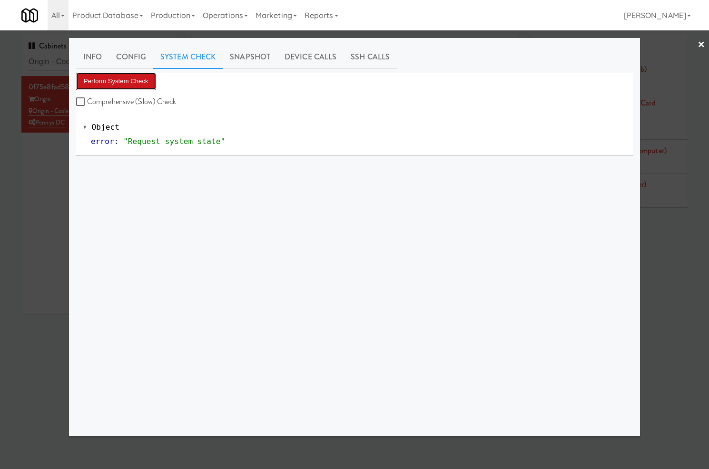
click at [144, 81] on button "Perform System Check" at bounding box center [116, 81] width 80 height 17
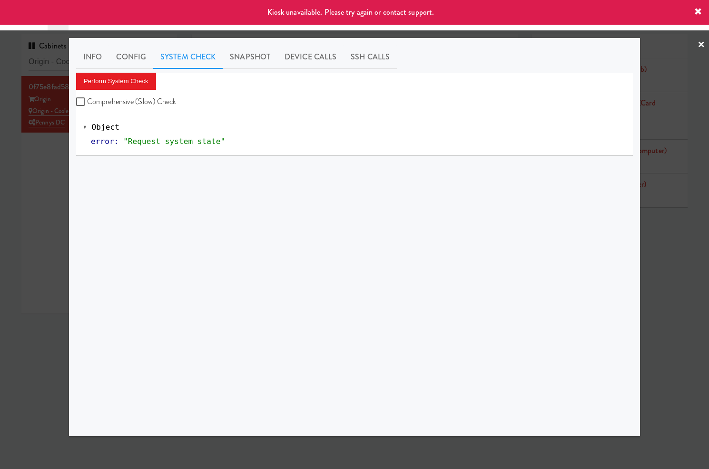
click at [45, 156] on div at bounding box center [354, 234] width 709 height 469
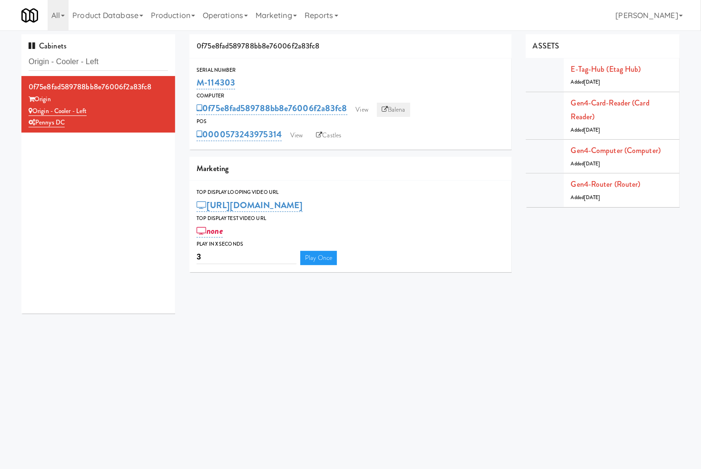
click at [389, 108] on link "Balena" at bounding box center [393, 110] width 33 height 14
drag, startPoint x: 251, startPoint y: 86, endPoint x: 232, endPoint y: 23, distance: 66.1
click at [193, 80] on div "Serial Number M-114303" at bounding box center [350, 79] width 322 height 26
copy link "M-114303"
click at [292, 137] on link "View" at bounding box center [296, 135] width 22 height 14
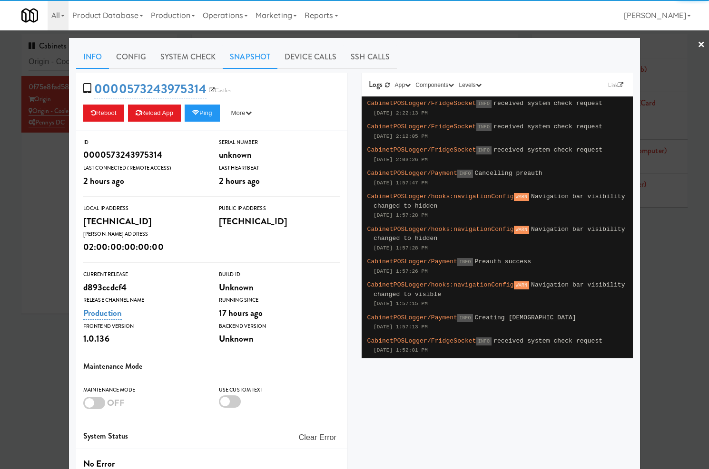
click at [237, 61] on link "Snapshot" at bounding box center [250, 57] width 55 height 24
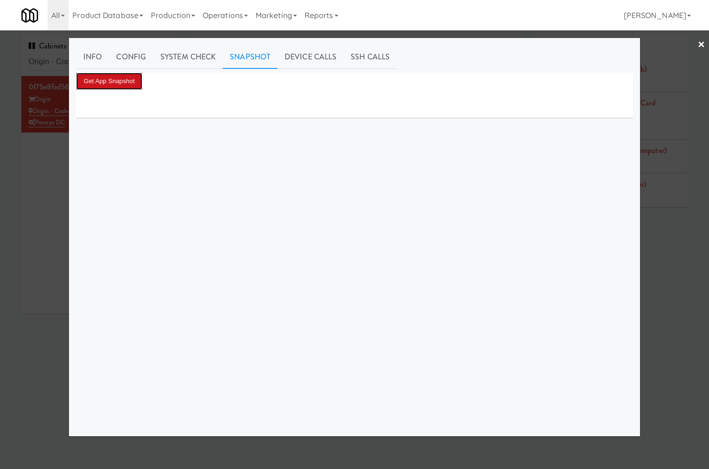
click at [131, 83] on button "Get App Snapshot" at bounding box center [109, 81] width 66 height 17
click at [137, 86] on button "Get App Snapshot" at bounding box center [109, 81] width 66 height 17
click at [165, 60] on link "System Check" at bounding box center [187, 57] width 69 height 24
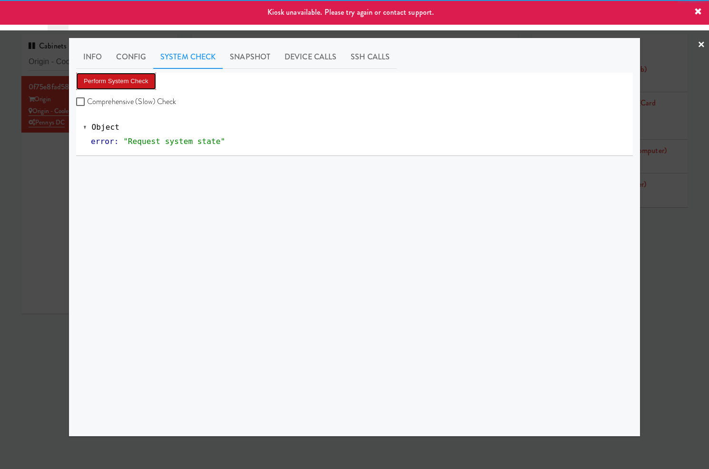
click at [138, 79] on button "Perform System Check" at bounding box center [116, 81] width 80 height 17
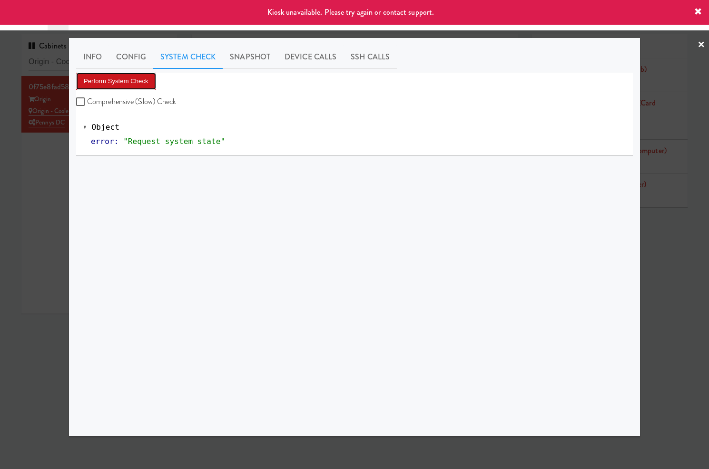
click at [138, 79] on button "Perform System Check" at bounding box center [116, 81] width 80 height 17
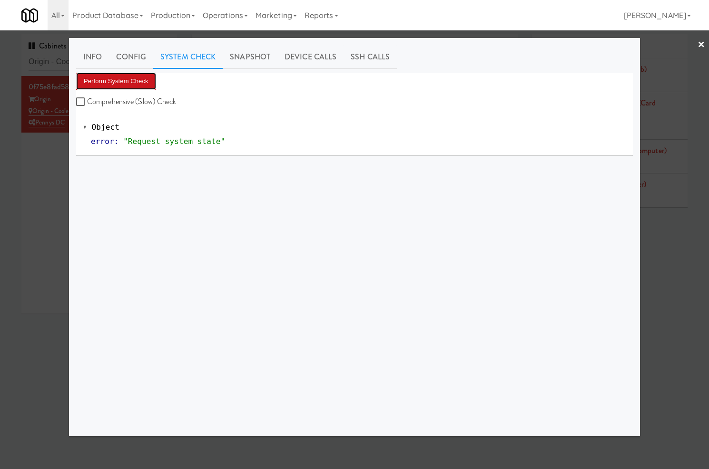
click at [131, 83] on button "Perform System Check" at bounding box center [116, 81] width 80 height 17
click at [150, 79] on button "Perform System Check" at bounding box center [116, 81] width 80 height 17
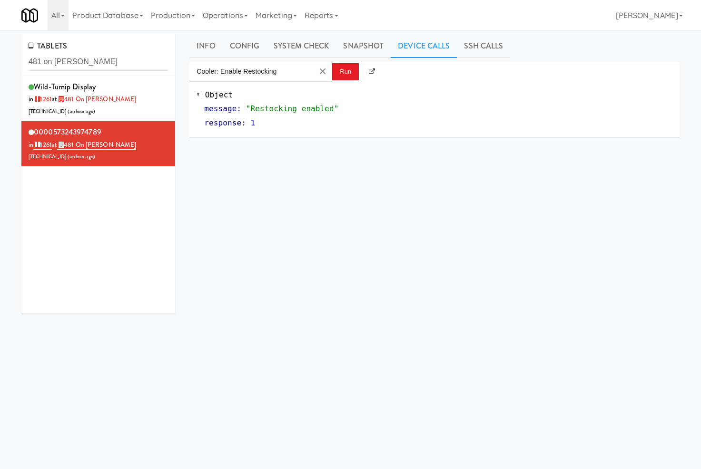
scroll to position [3, 0]
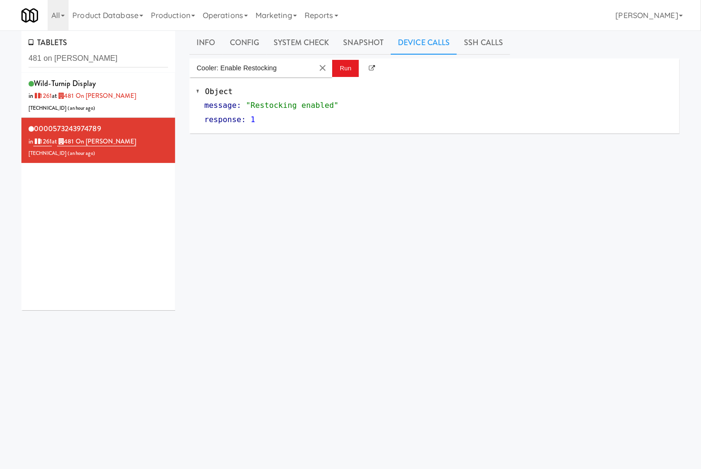
click at [83, 64] on input "481 on [PERSON_NAME]" at bounding box center [98, 59] width 139 height 18
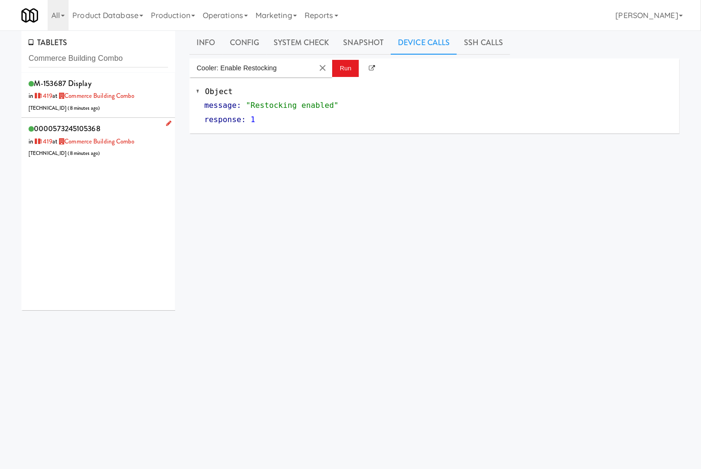
type input "Commerce Building Combo"
click at [134, 130] on div "0000573245105368 in [DATE] at [GEOGRAPHIC_DATA] Combo [TECHNICAL_ID] ( 8 minute…" at bounding box center [98, 141] width 139 height 38
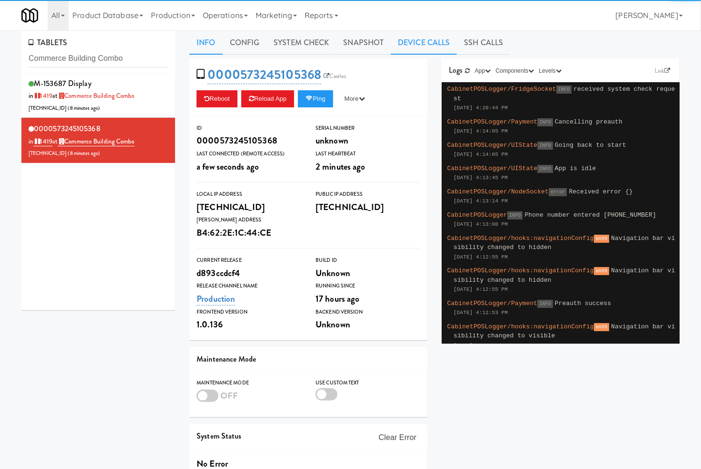
click at [400, 44] on link "Device Calls" at bounding box center [424, 43] width 66 height 24
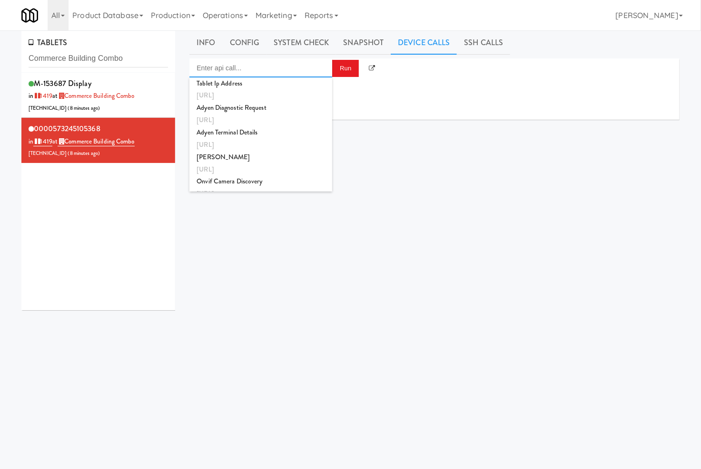
click at [287, 73] on input "Enter api call..." at bounding box center [260, 68] width 143 height 19
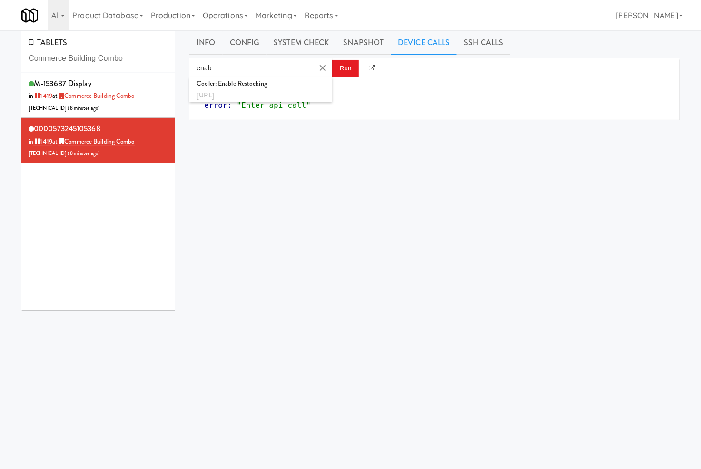
drag, startPoint x: 291, startPoint y: 95, endPoint x: 333, endPoint y: 85, distance: 43.1
click at [295, 95] on div "[URL]" at bounding box center [260, 95] width 128 height 12
type input "Cooler: Enable Restocking"
click at [344, 69] on button "Run" at bounding box center [345, 68] width 27 height 17
click at [113, 59] on input "Commerce Building Combo" at bounding box center [98, 59] width 139 height 18
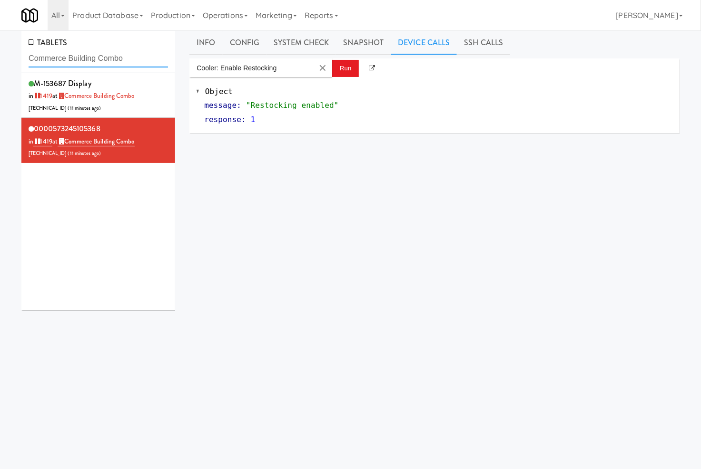
click at [113, 59] on input "Commerce Building Combo" at bounding box center [98, 59] width 139 height 18
paste input "VOC - Cooler"
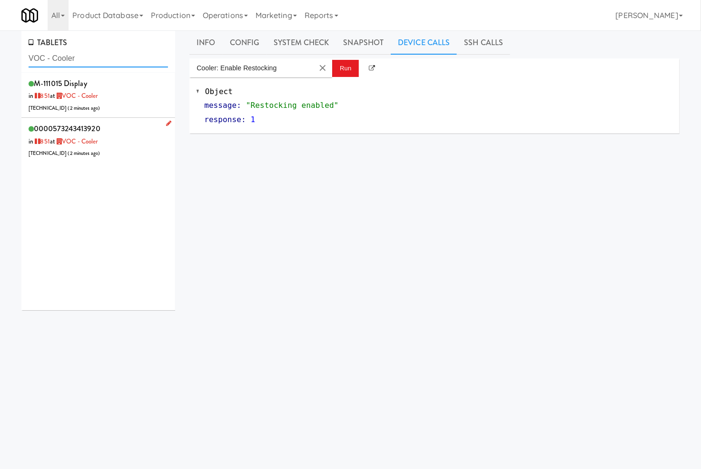
type input "VOC - Cooler"
click at [124, 132] on div "0000573243413920 in 851 at VOC - Cooler [TECHNICAL_ID] ( 2 minutes ago )" at bounding box center [98, 141] width 139 height 38
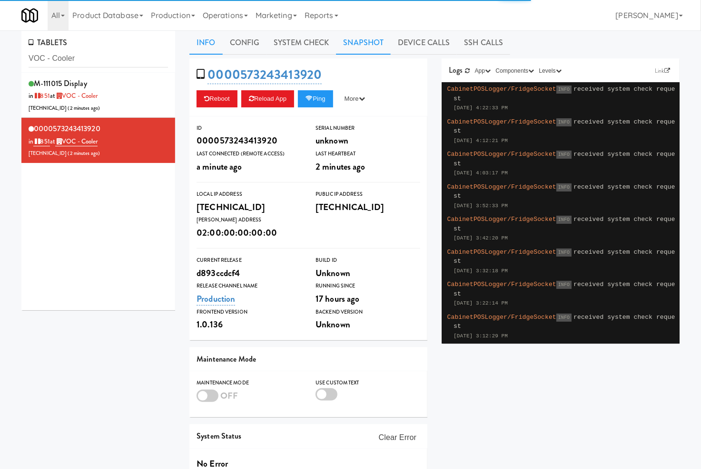
click at [363, 48] on link "Snapshot" at bounding box center [363, 43] width 55 height 24
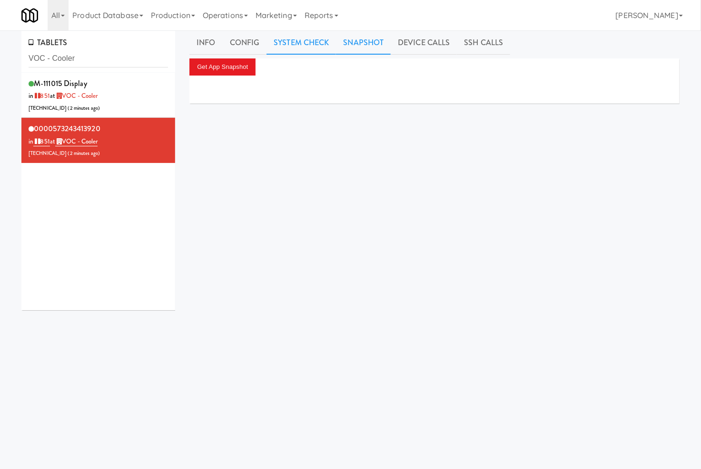
click at [303, 44] on link "System Check" at bounding box center [300, 43] width 69 height 24
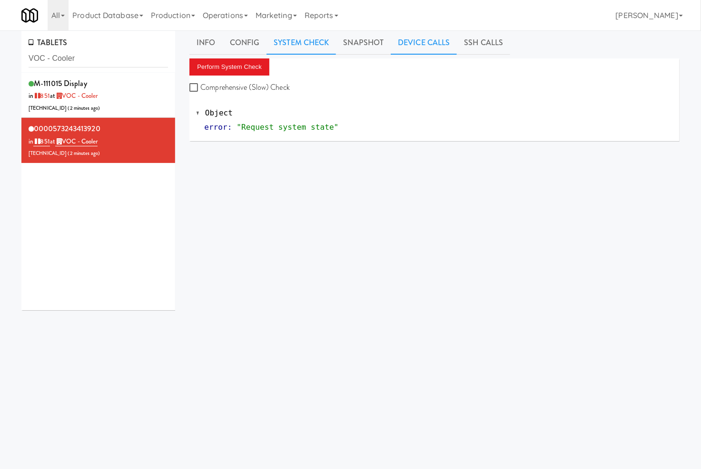
click at [407, 45] on link "Device Calls" at bounding box center [424, 43] width 66 height 24
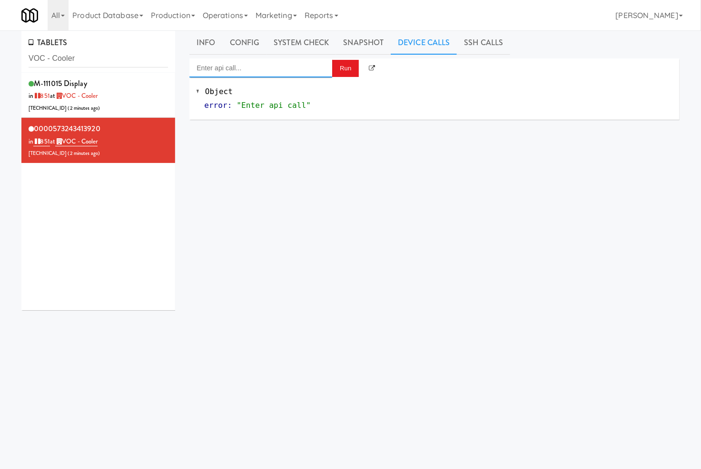
click at [284, 69] on input "Enter api call..." at bounding box center [260, 68] width 143 height 19
drag, startPoint x: 292, startPoint y: 90, endPoint x: 334, endPoint y: 63, distance: 49.9
click at [299, 86] on div "Cooler: Enable Restocking [URL]" at bounding box center [260, 90] width 128 height 25
type input "Cooler: Enable Restocking"
click at [338, 63] on button "Run" at bounding box center [345, 68] width 27 height 17
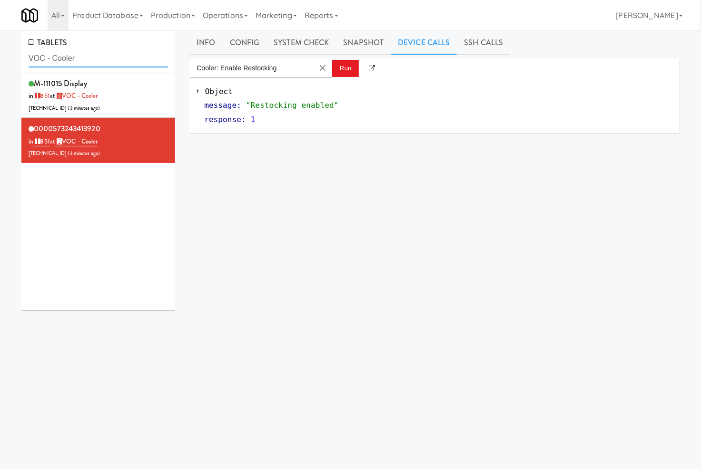
click at [105, 60] on input "VOC - Cooler" at bounding box center [98, 59] width 139 height 18
paste input "Origin - Cooler - Left"
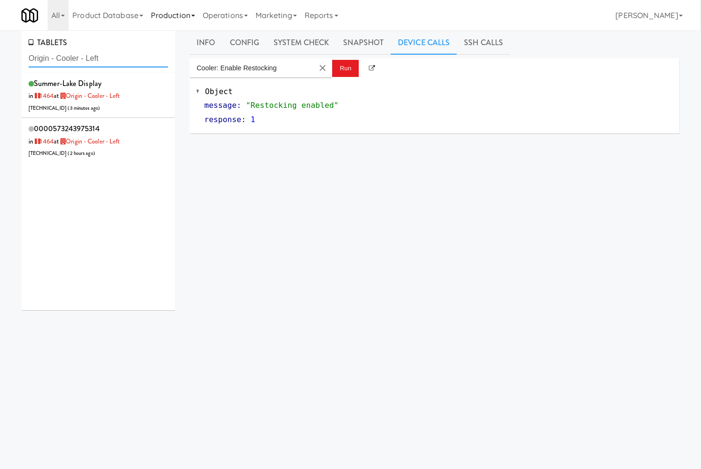
type input "Origin - Cooler - Left"
